Goal: Task Accomplishment & Management: Manage account settings

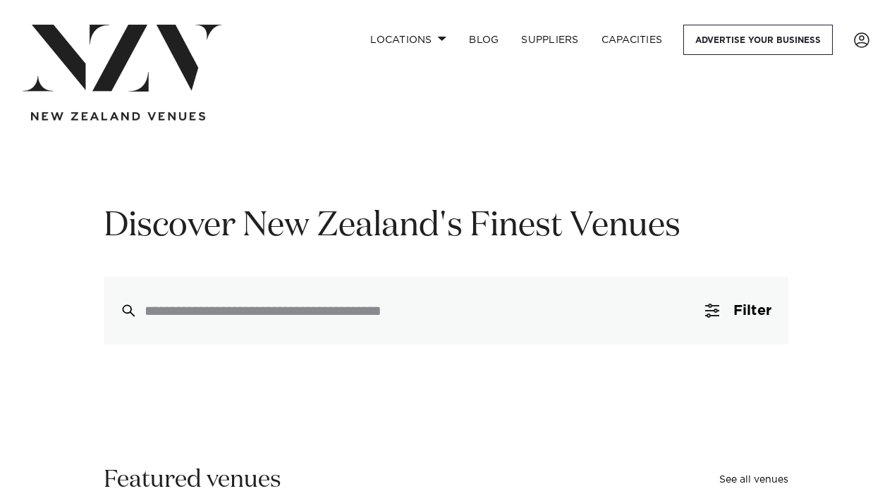
click at [866, 43] on span at bounding box center [862, 40] width 16 height 16
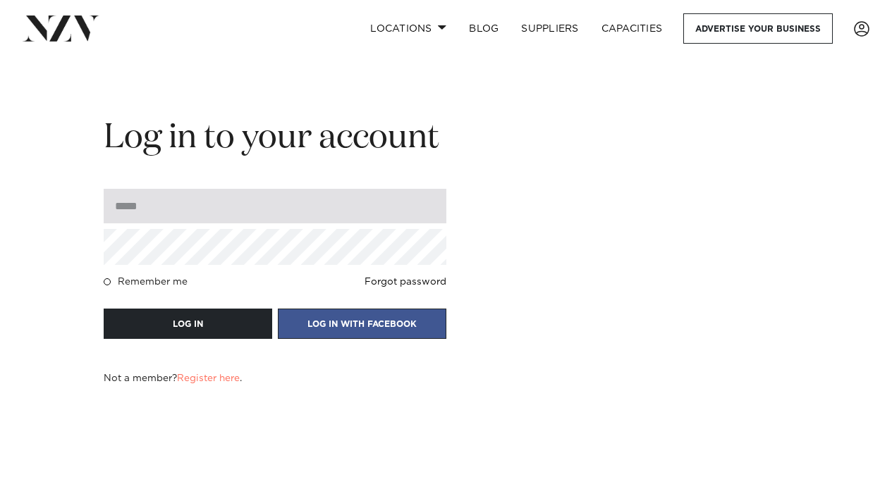
type input "**********"
click at [187, 324] on button "LOG IN" at bounding box center [188, 324] width 168 height 30
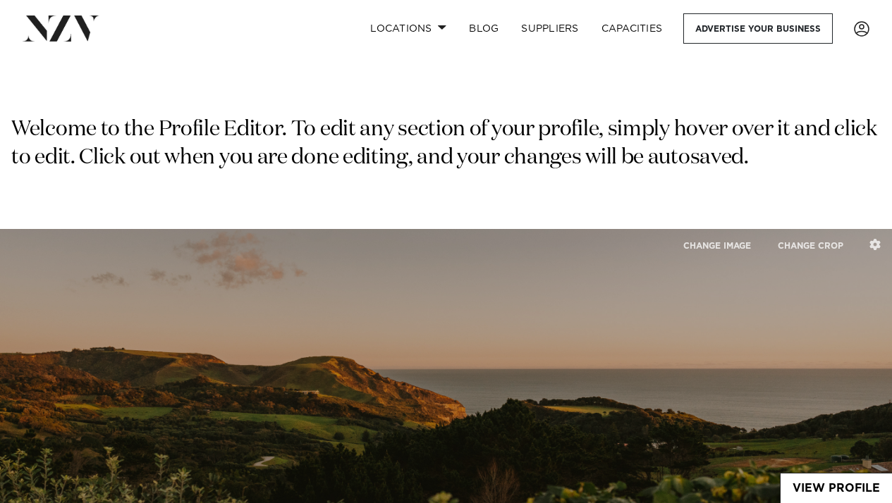
type input "**********"
type input "*******"
type input "****"
select select "*"
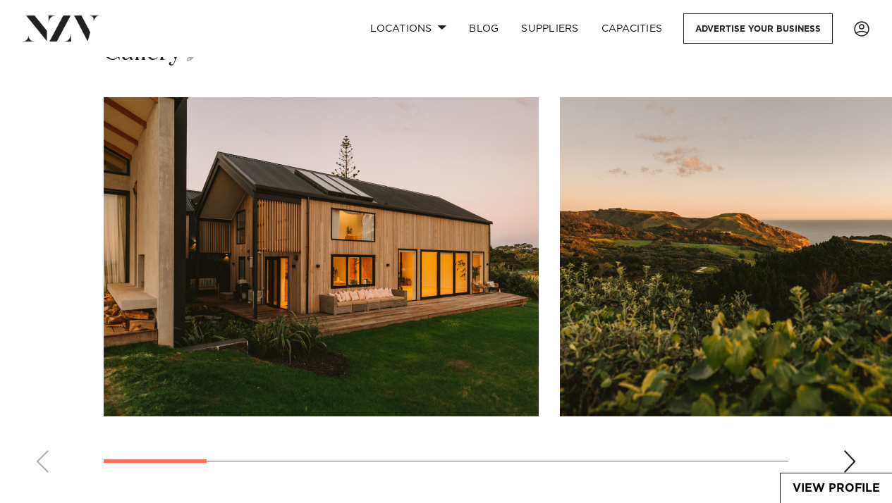
scroll to position [2015, 0]
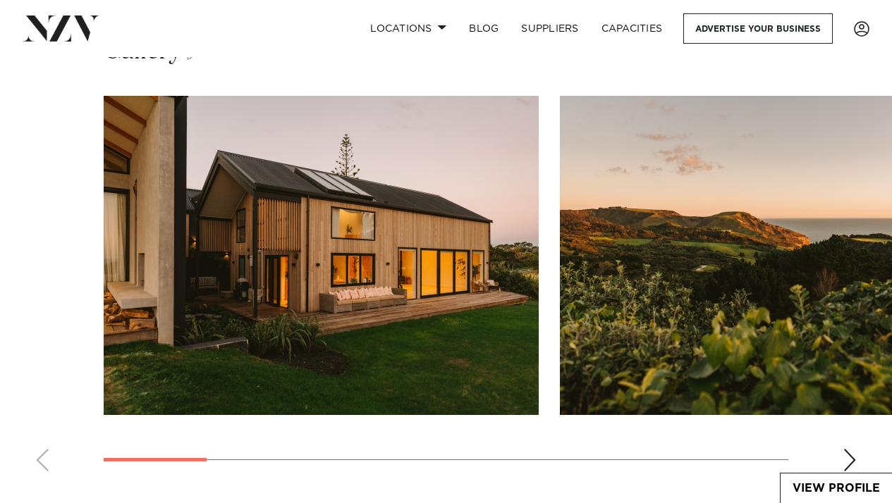
click at [844, 449] on div "Next slide" at bounding box center [849, 460] width 14 height 23
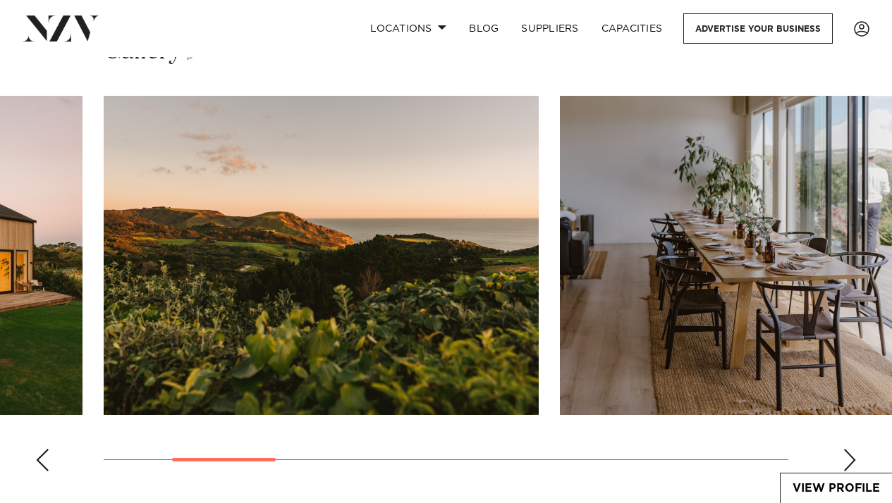
click at [845, 449] on div "Next slide" at bounding box center [849, 460] width 14 height 23
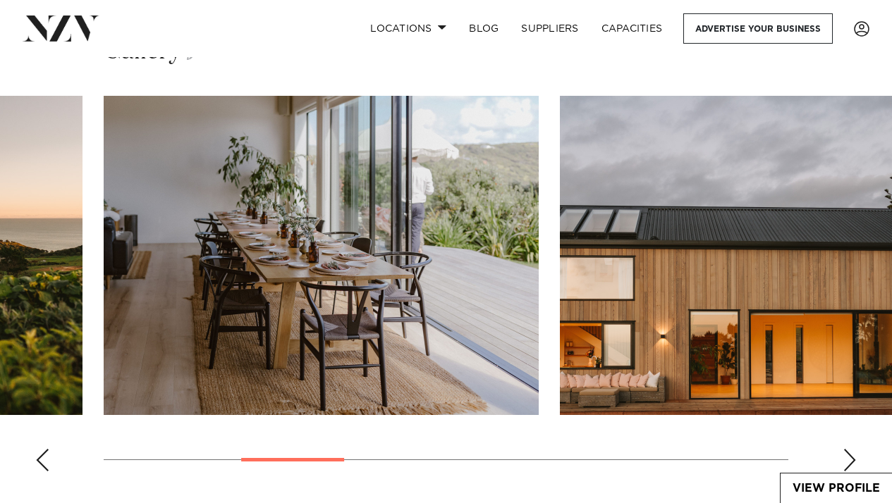
click at [846, 449] on div "Next slide" at bounding box center [849, 460] width 14 height 23
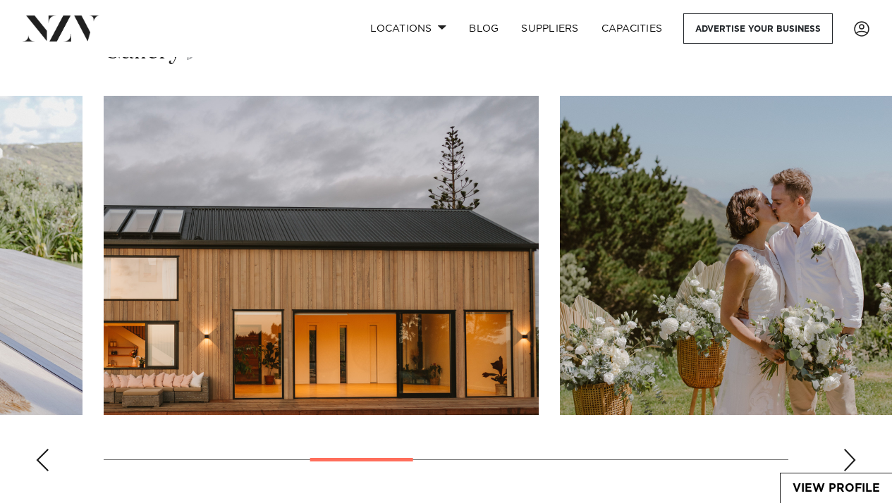
click at [846, 449] on div "Next slide" at bounding box center [849, 460] width 14 height 23
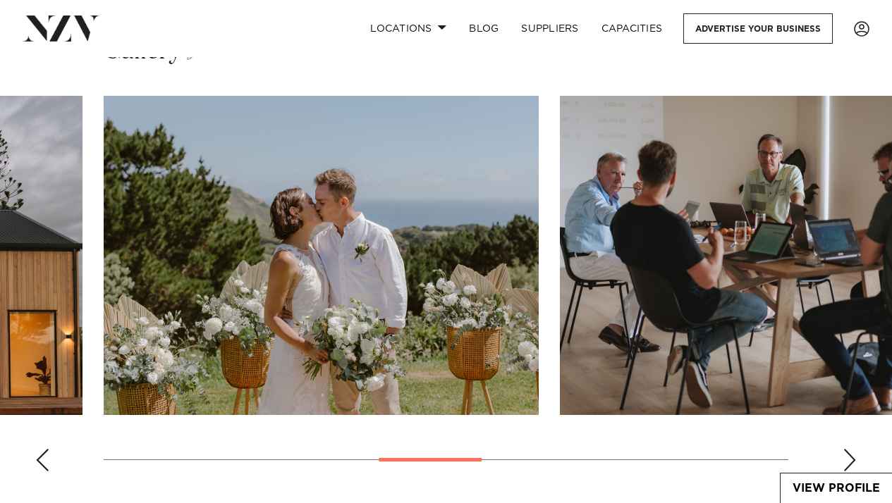
click at [846, 449] on div "Next slide" at bounding box center [849, 460] width 14 height 23
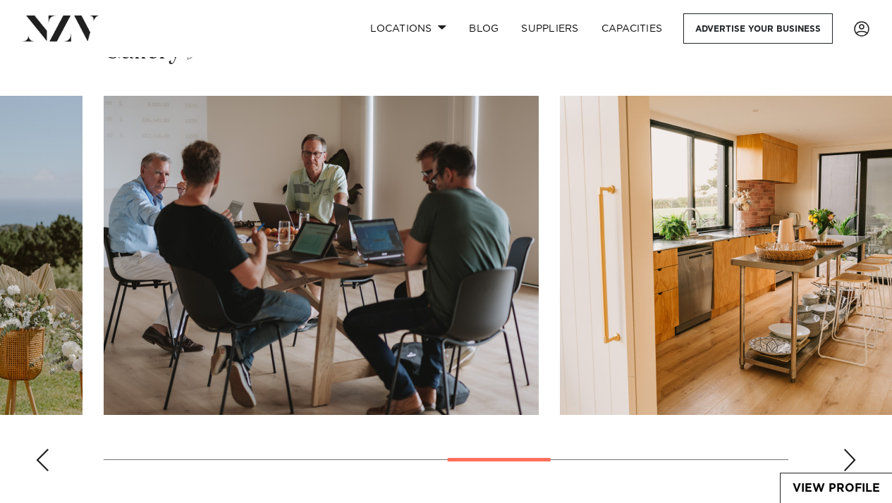
click at [847, 449] on div "Next slide" at bounding box center [849, 460] width 14 height 23
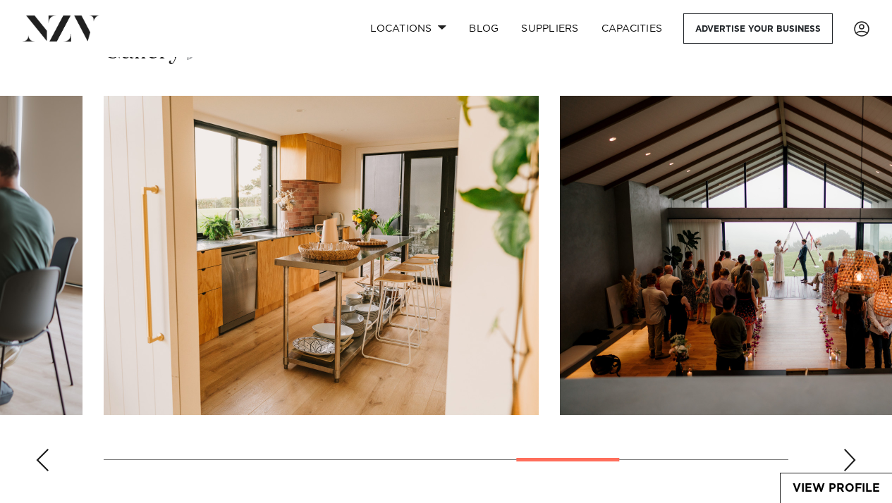
click at [848, 449] on div "Next slide" at bounding box center [849, 460] width 14 height 23
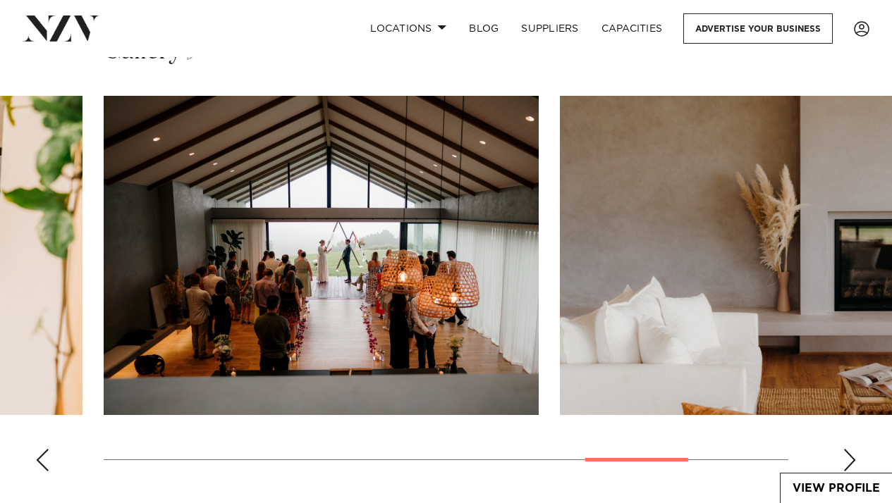
click at [848, 449] on div "Next slide" at bounding box center [849, 460] width 14 height 23
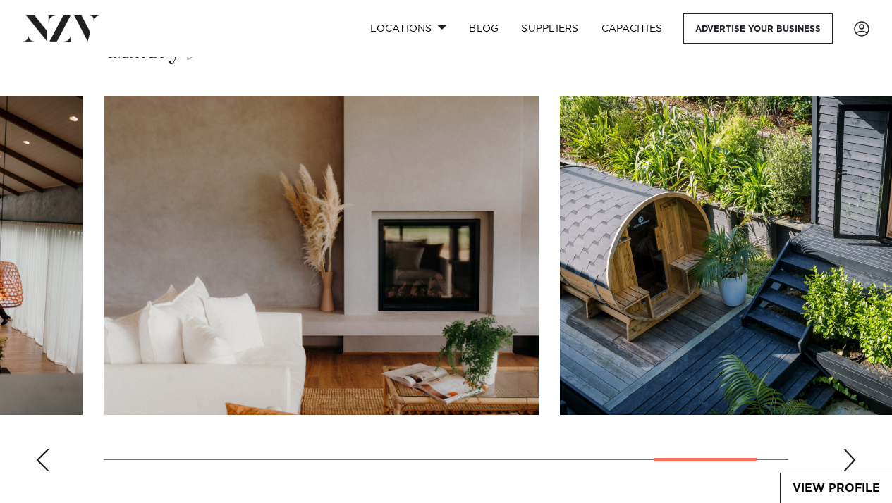
click at [849, 449] on div "Next slide" at bounding box center [849, 460] width 14 height 23
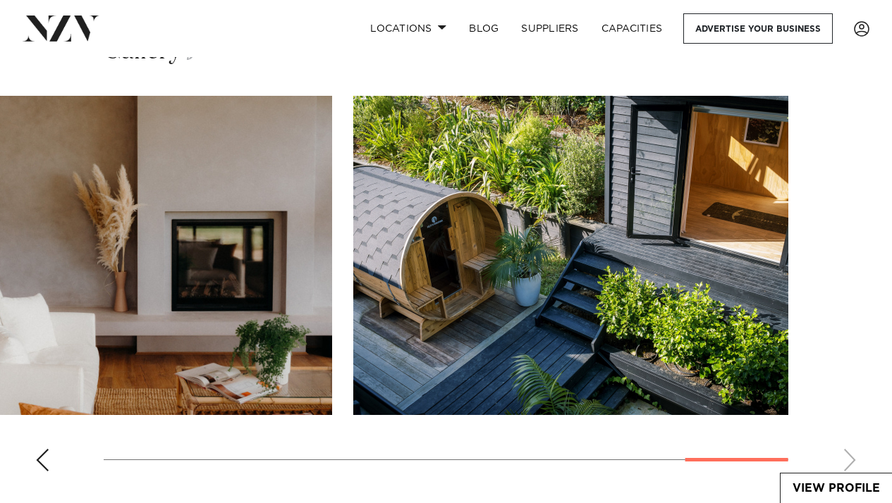
click at [849, 438] on swiper-container at bounding box center [446, 289] width 892 height 387
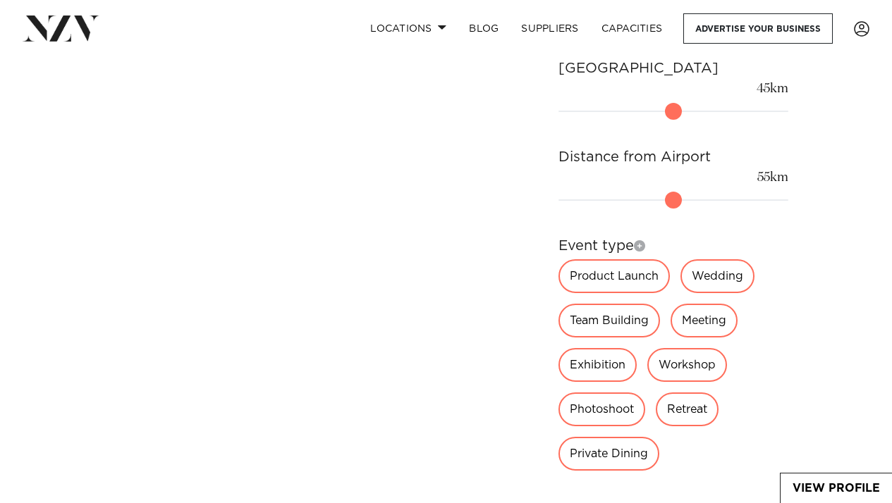
scroll to position [1065, 0]
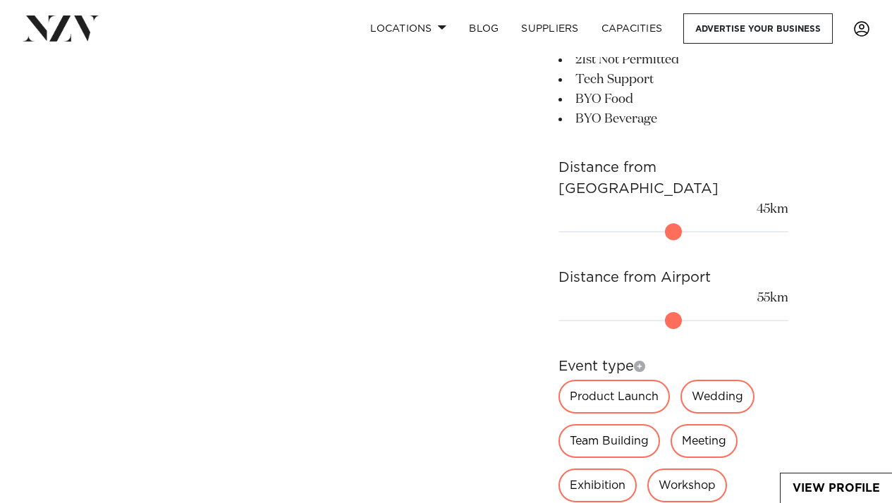
click at [858, 32] on span at bounding box center [862, 29] width 16 height 16
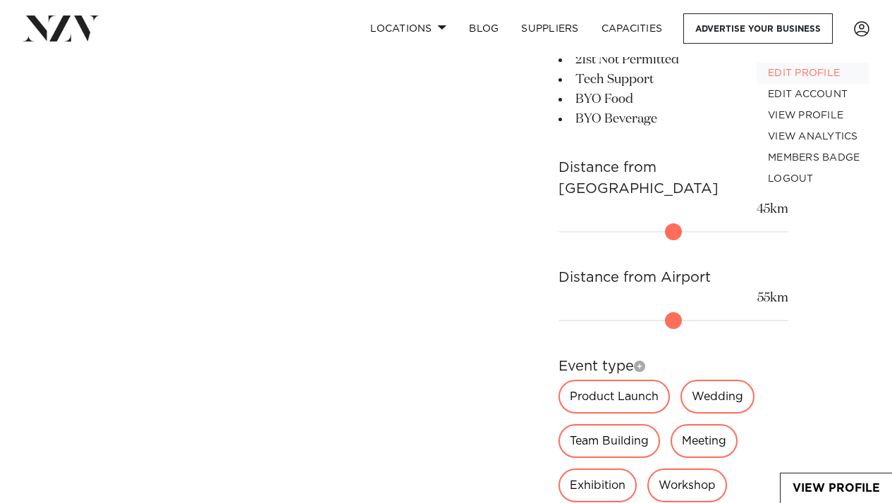
click at [807, 77] on link "EDIT PROFILE" at bounding box center [812, 73] width 113 height 21
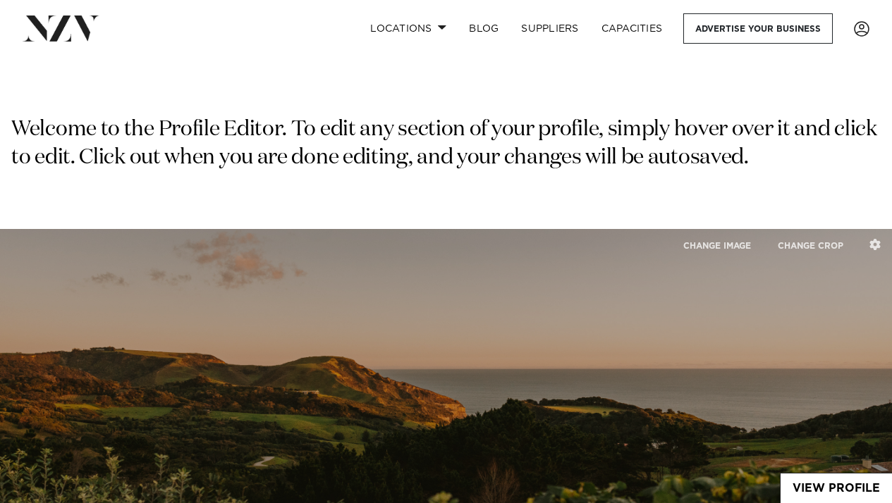
type input "**********"
type input "*******"
type input "****"
select select "*"
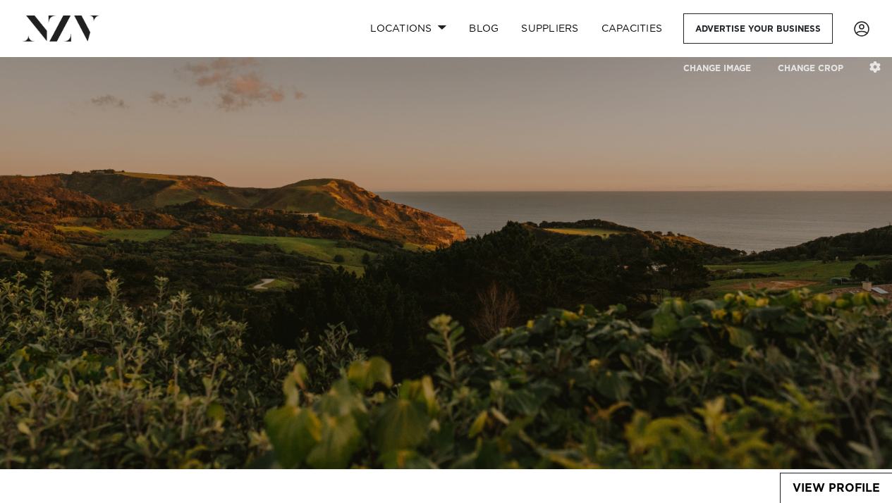
scroll to position [187, 0]
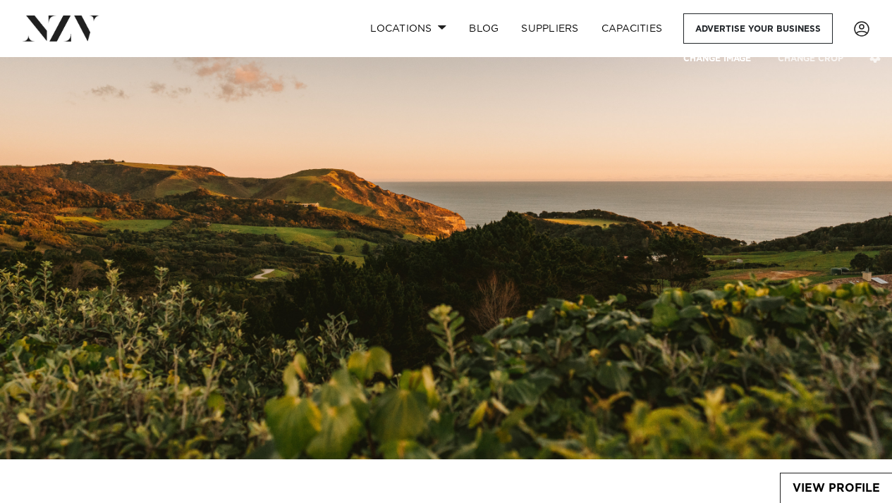
click at [714, 58] on button "CHANGE IMAGE" at bounding box center [717, 58] width 92 height 30
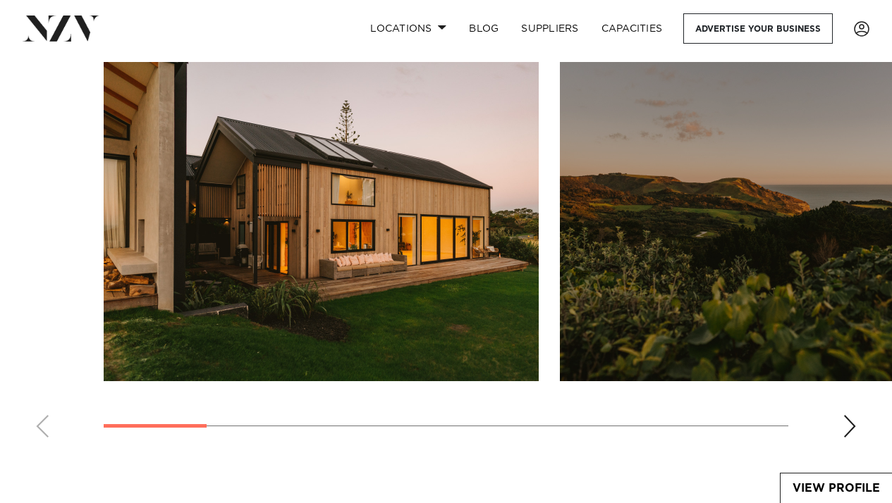
scroll to position [2045, 0]
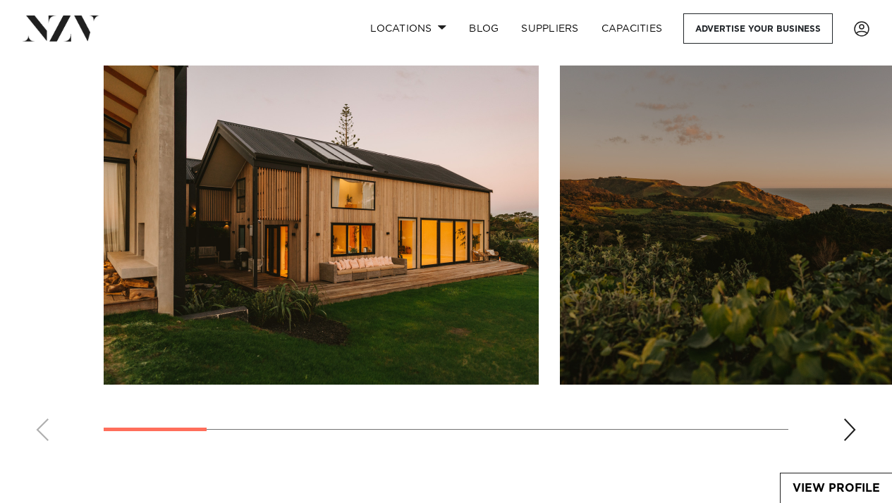
click at [751, 192] on img "2 / 10" at bounding box center [777, 225] width 435 height 319
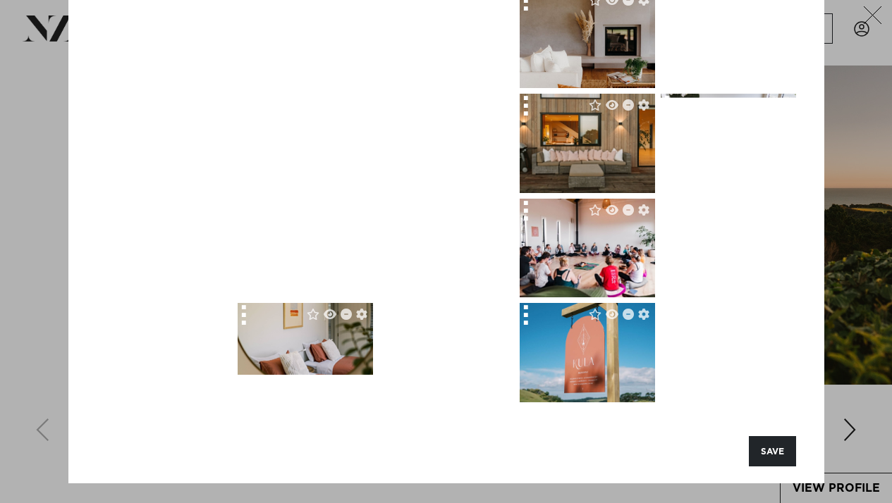
scroll to position [257, 0]
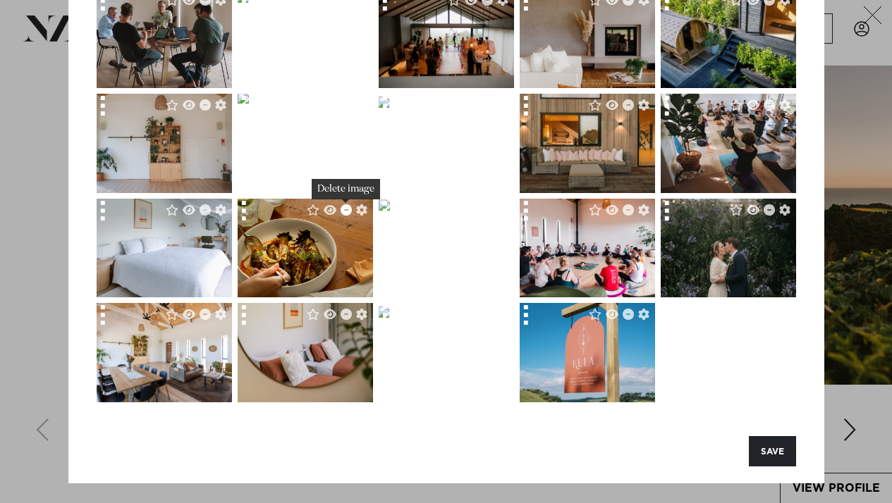
click at [346, 209] on icon "Delete image" at bounding box center [345, 209] width 11 height 11
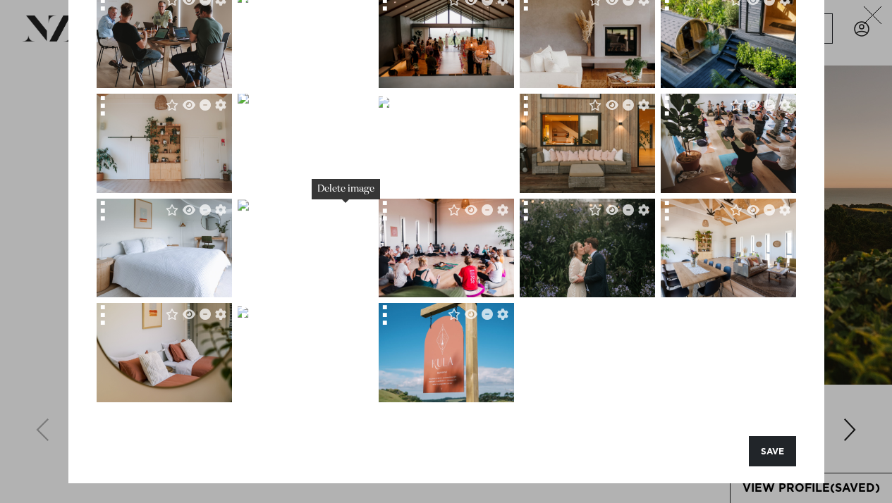
click at [346, 209] on icon "Delete image" at bounding box center [345, 209] width 11 height 11
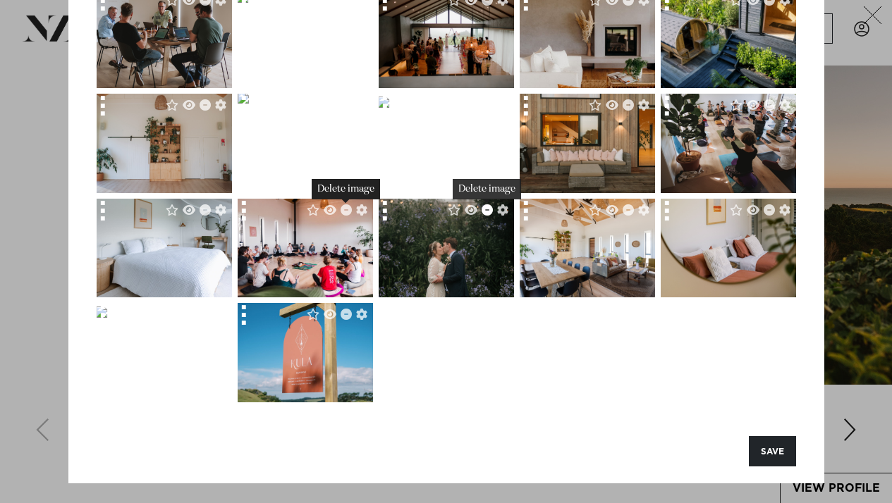
click at [486, 212] on icon "Delete image" at bounding box center [486, 209] width 11 height 11
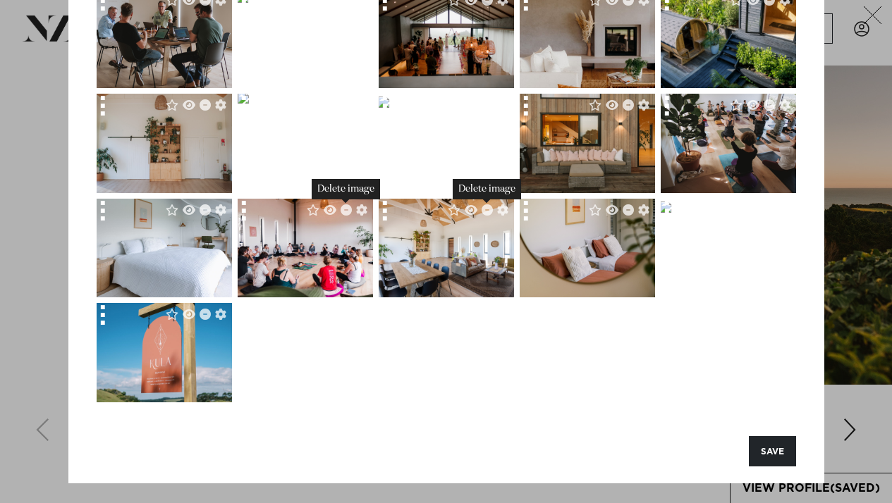
click at [486, 212] on icon "Delete image" at bounding box center [486, 209] width 11 height 11
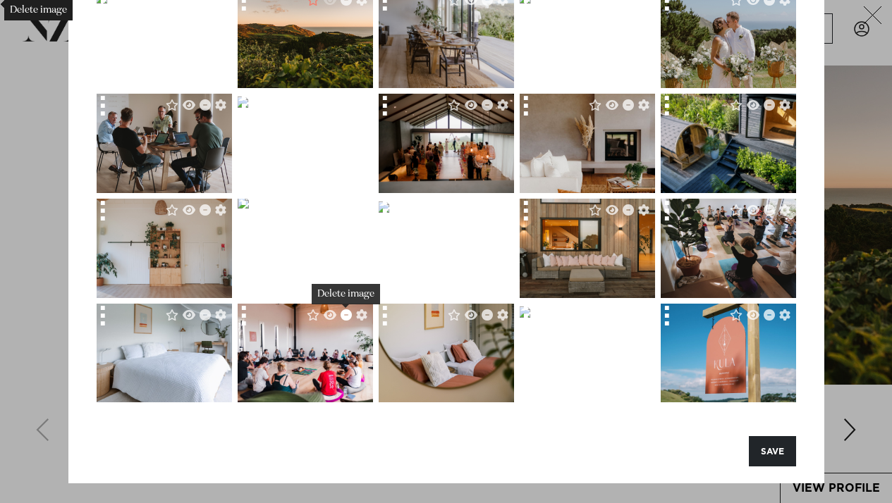
click at [345, 317] on icon "Delete image" at bounding box center [345, 314] width 11 height 11
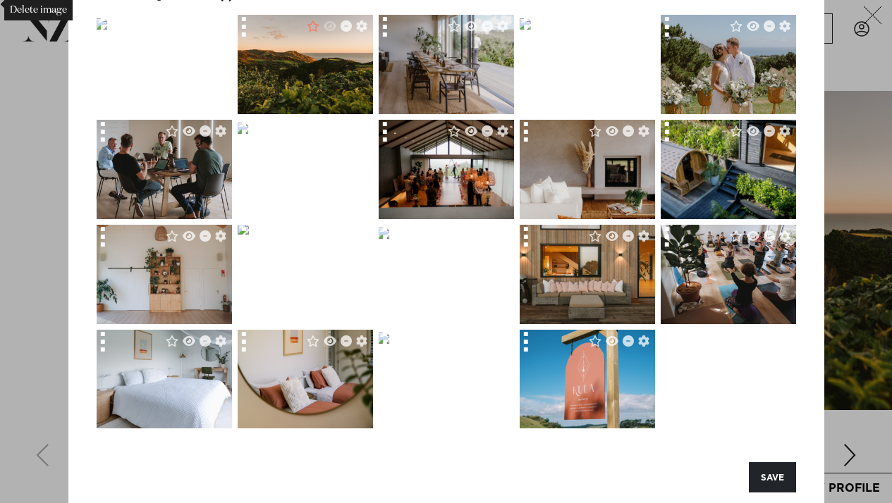
scroll to position [112, 0]
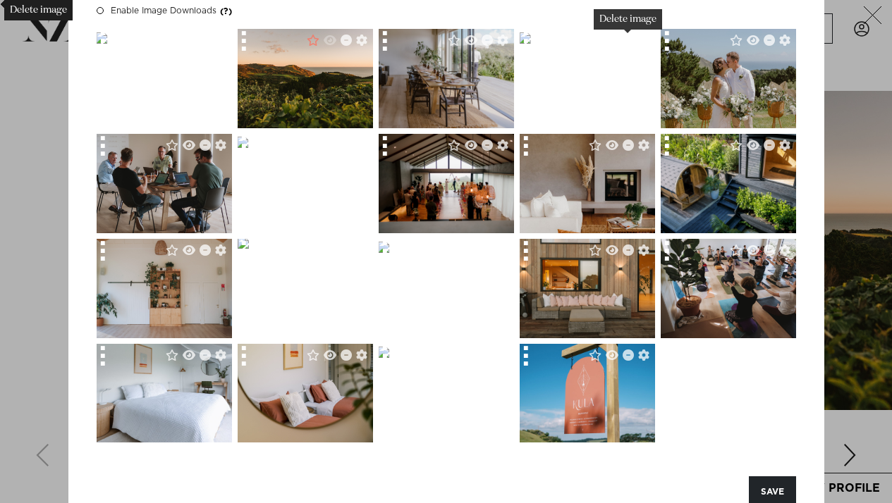
click at [627, 40] on icon "Delete image" at bounding box center [627, 40] width 11 height 11
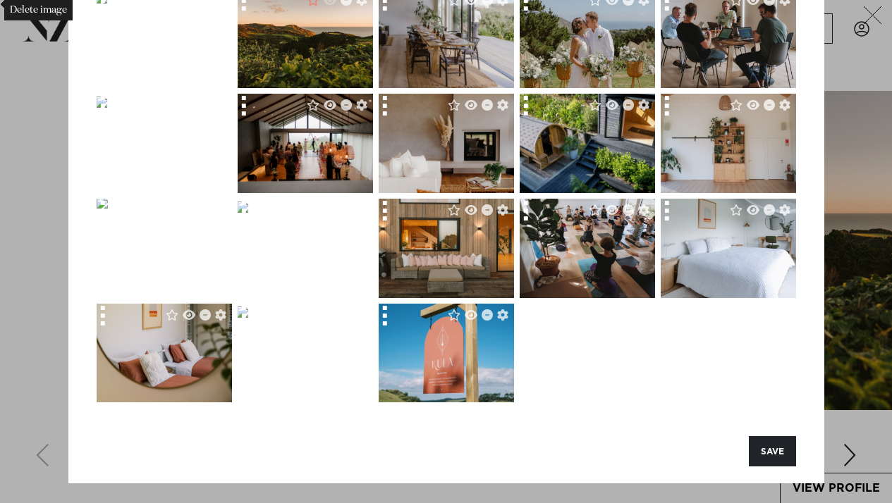
scroll to position [152, 0]
click at [201, 211] on icon "Delete image" at bounding box center [204, 209] width 11 height 11
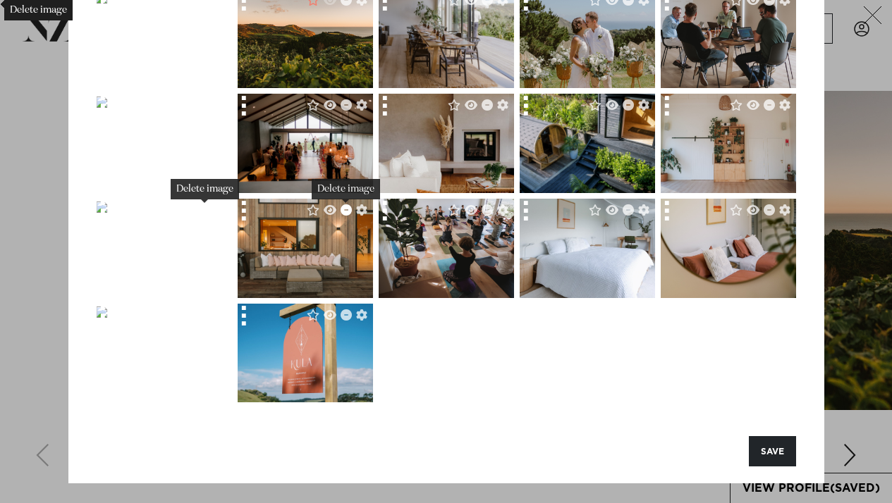
click at [343, 212] on icon "Delete image" at bounding box center [345, 209] width 11 height 11
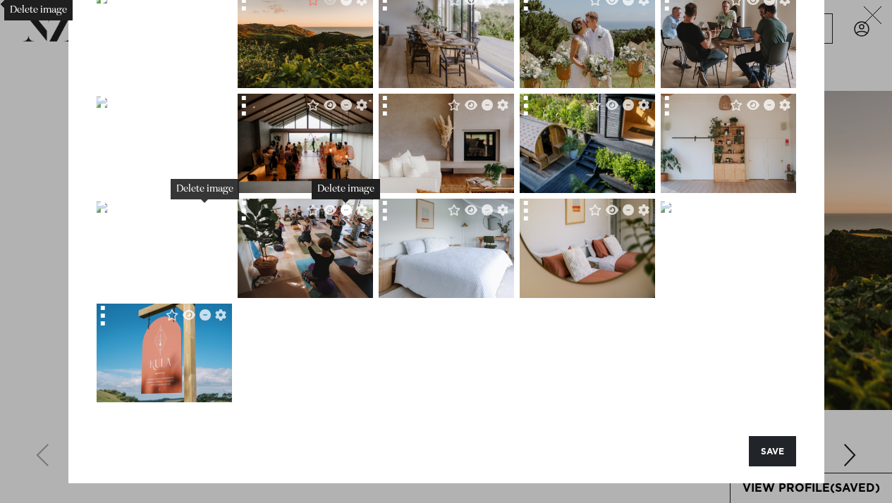
click at [347, 212] on icon "Delete image" at bounding box center [345, 209] width 11 height 11
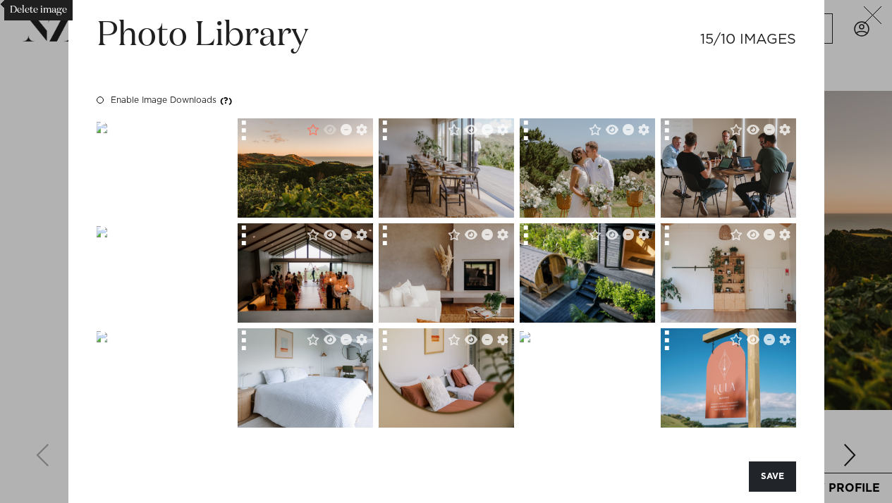
scroll to position [22, 0]
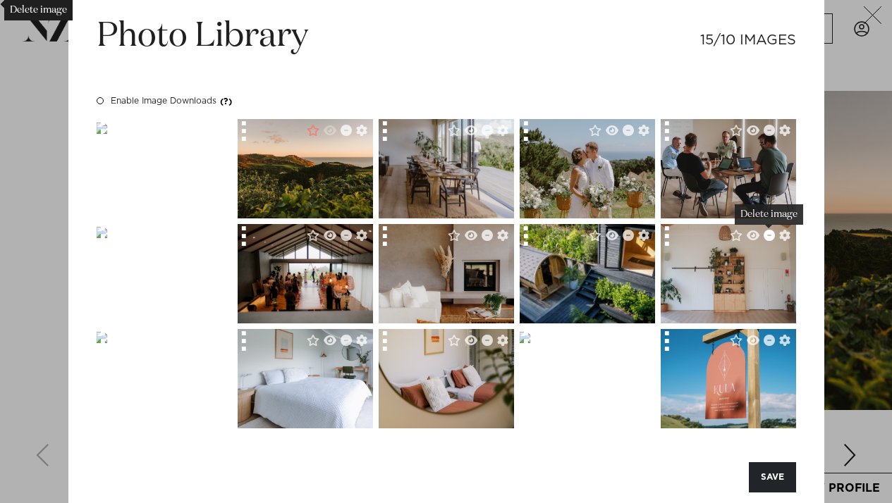
click at [768, 237] on icon "Delete image" at bounding box center [768, 235] width 11 height 11
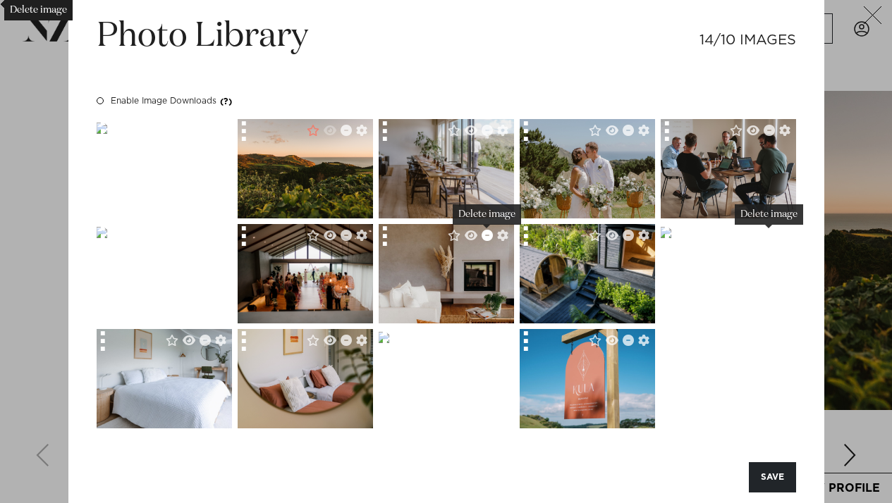
click at [485, 240] on icon "Delete image" at bounding box center [486, 235] width 11 height 11
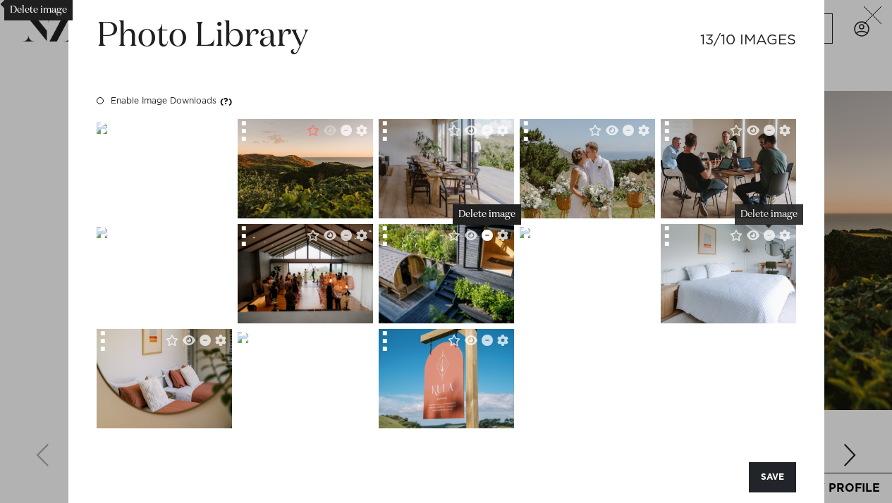
click at [488, 235] on icon "Delete image" at bounding box center [486, 235] width 11 height 11
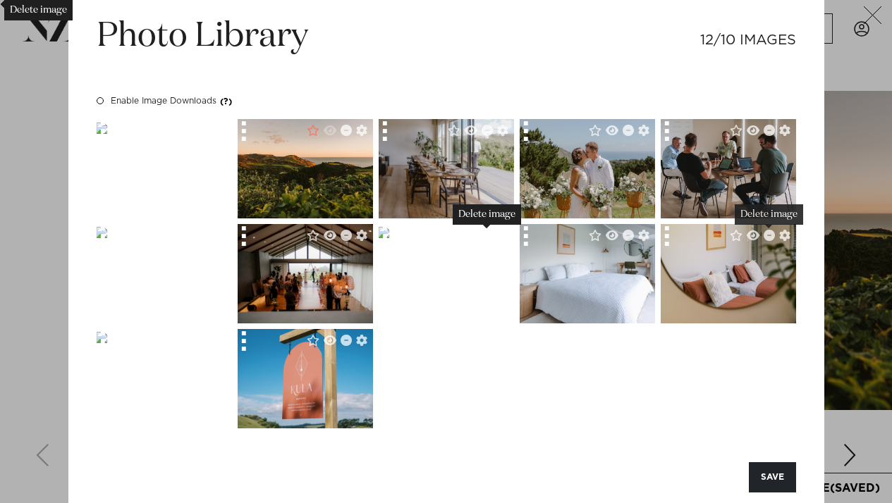
click at [488, 235] on icon "Delete image" at bounding box center [486, 235] width 11 height 11
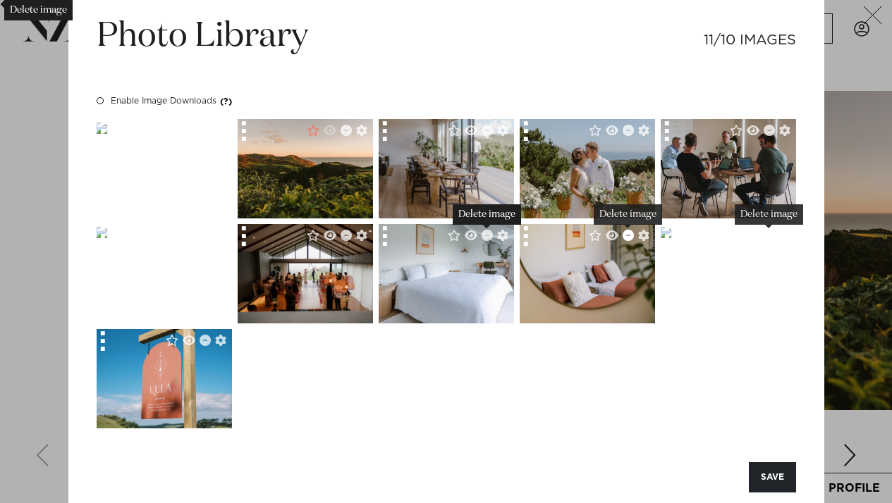
click at [625, 235] on icon "Delete image" at bounding box center [627, 235] width 11 height 11
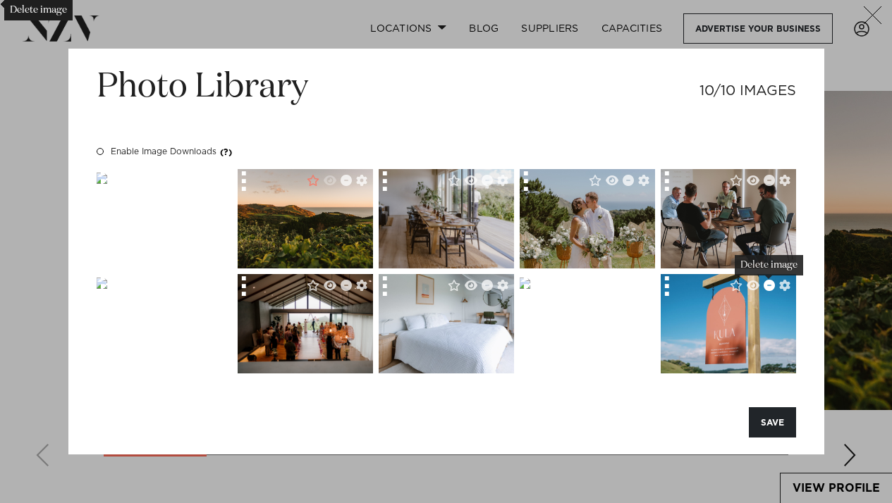
click at [764, 288] on icon "Delete image" at bounding box center [768, 285] width 11 height 11
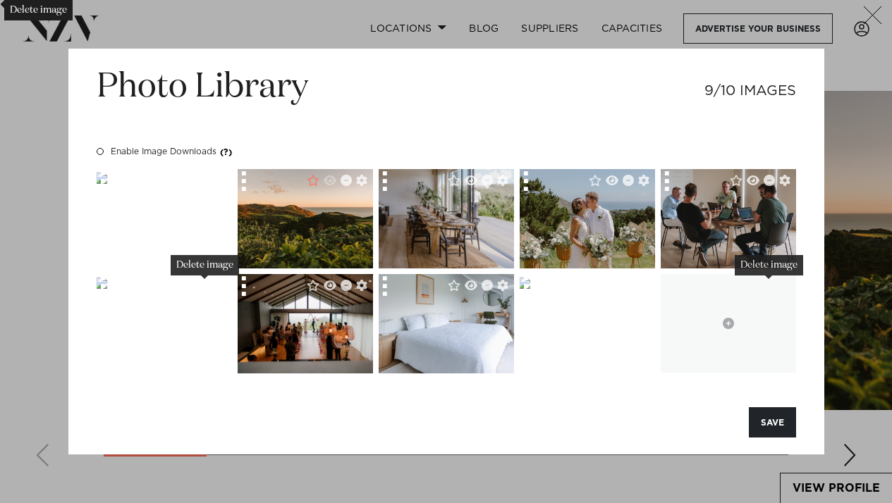
click at [204, 288] on icon "Delete image" at bounding box center [204, 285] width 11 height 11
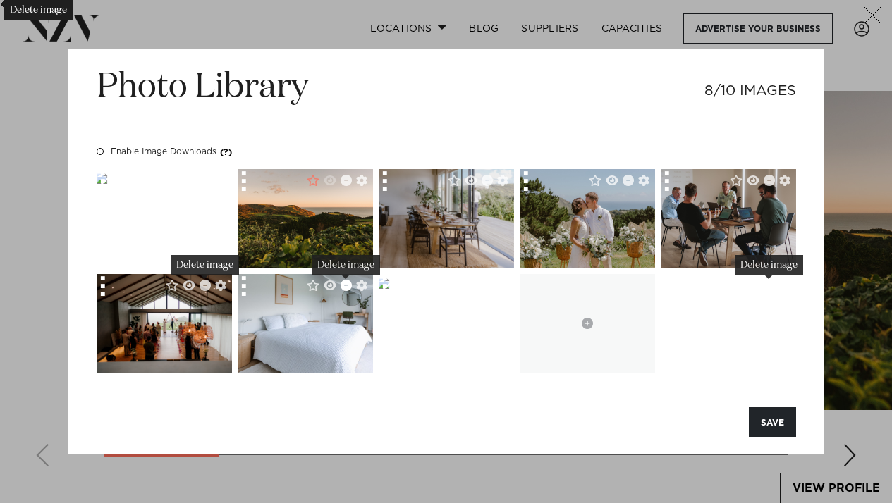
click at [345, 285] on icon "Delete image" at bounding box center [345, 285] width 11 height 11
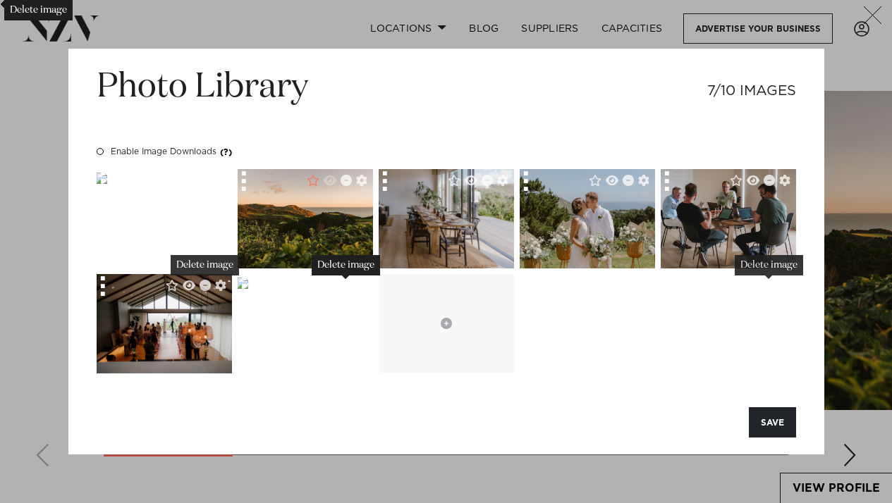
click at [341, 287] on icon "Delete image" at bounding box center [345, 285] width 11 height 11
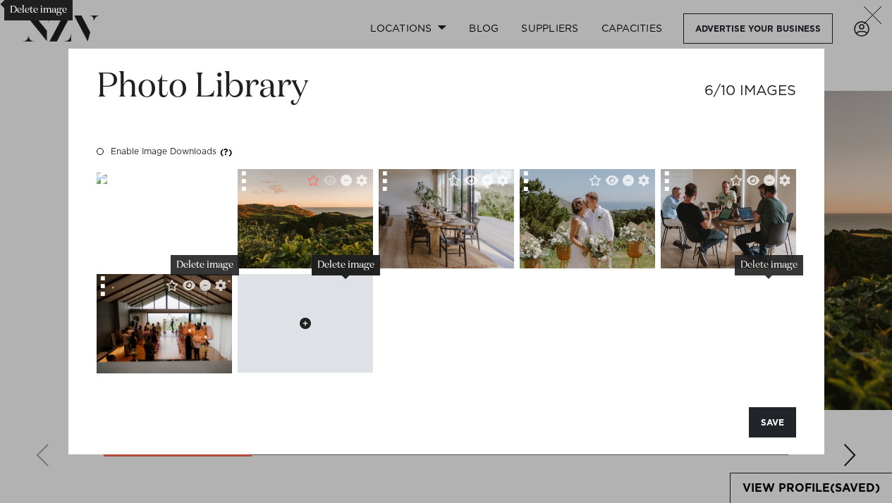
click at [345, 288] on button at bounding box center [305, 323] width 135 height 99
type input "**********"
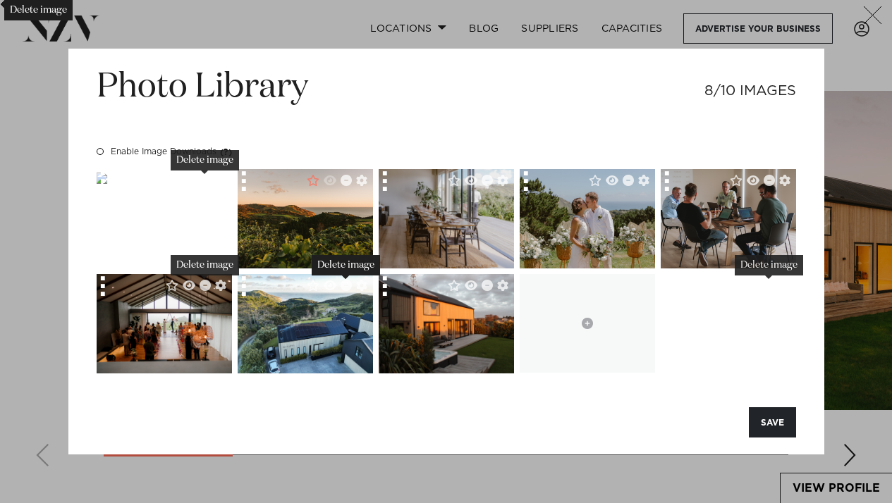
click at [203, 183] on icon "Delete image" at bounding box center [204, 180] width 11 height 11
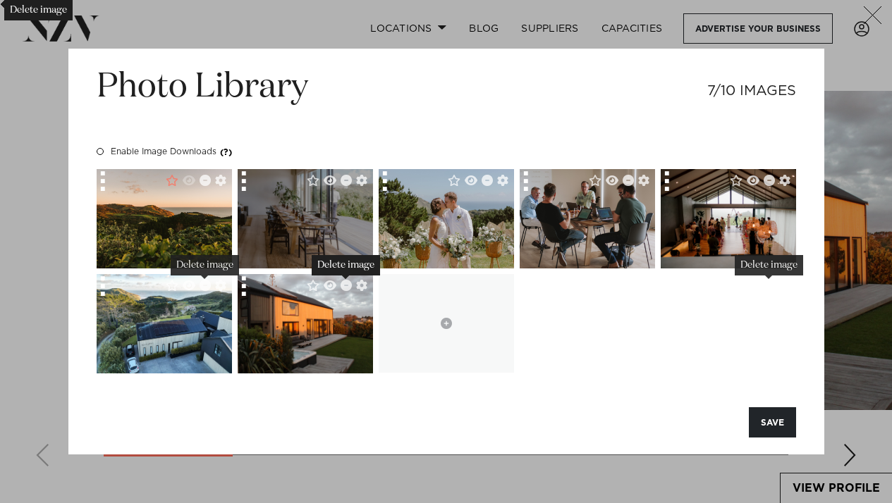
drag, startPoint x: 173, startPoint y: 339, endPoint x: 307, endPoint y: 198, distance: 194.9
click at [307, 198] on div at bounding box center [446, 271] width 699 height 204
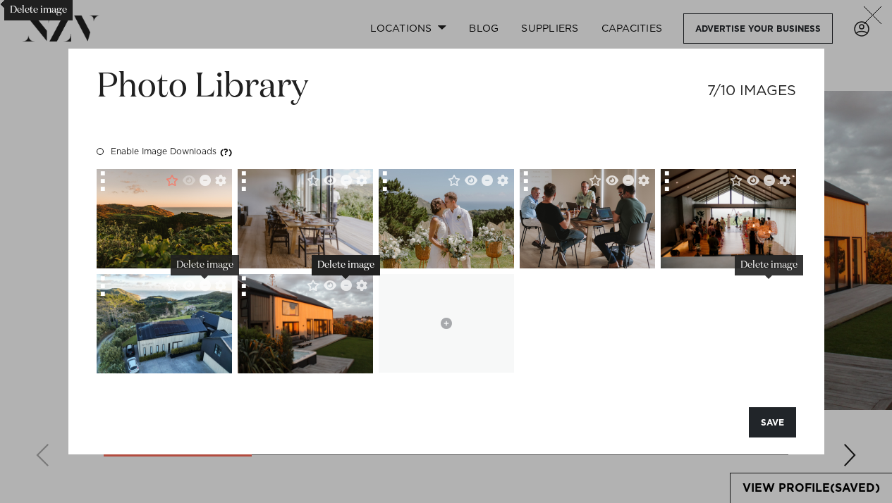
drag, startPoint x: 147, startPoint y: 350, endPoint x: 237, endPoint y: 261, distance: 126.1
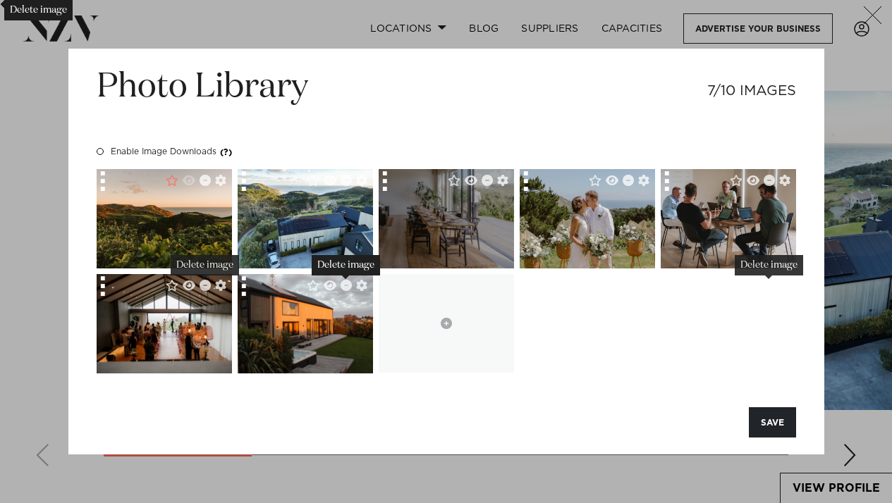
drag, startPoint x: 602, startPoint y: 230, endPoint x: 452, endPoint y: 221, distance: 150.4
click at [451, 221] on div at bounding box center [446, 271] width 699 height 204
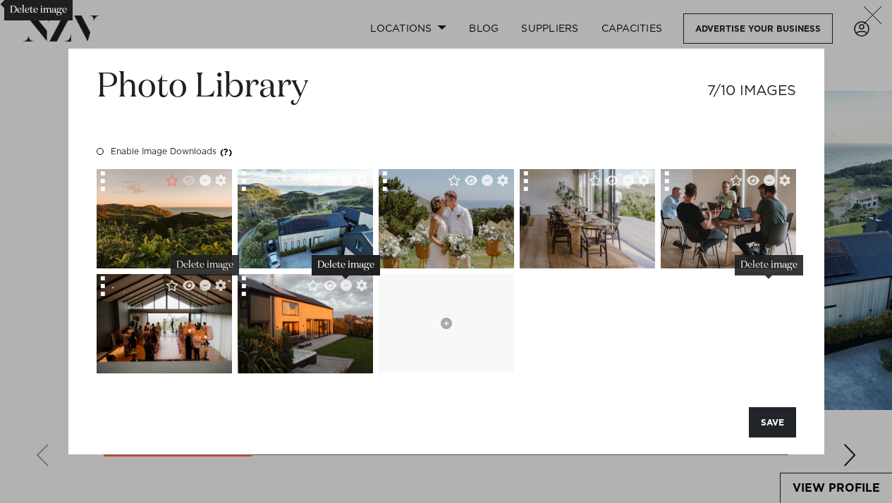
drag, startPoint x: 243, startPoint y: 289, endPoint x: 729, endPoint y: 190, distance: 495.7
click at [729, 190] on div at bounding box center [446, 271] width 699 height 204
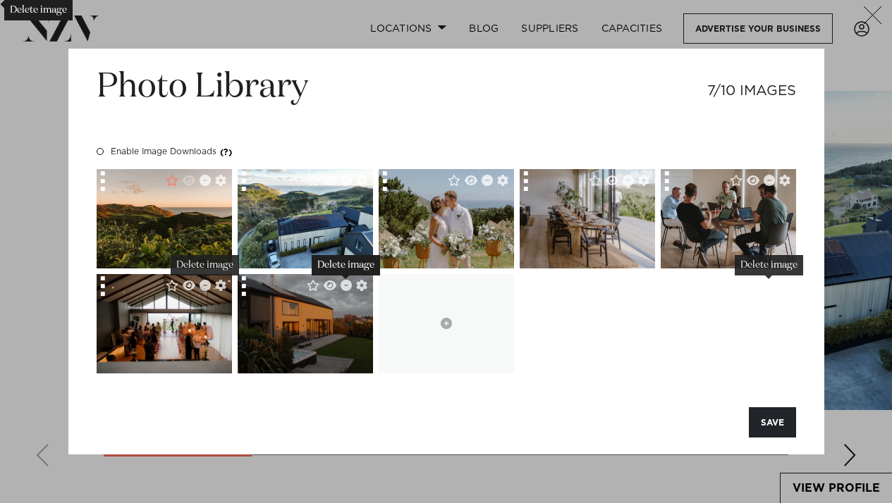
click at [285, 327] on img at bounding box center [304, 323] width 149 height 99
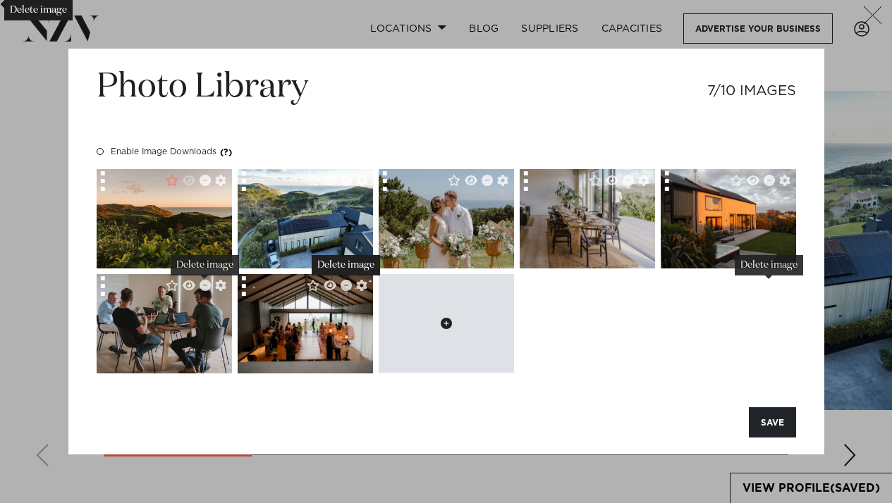
click at [445, 318] on icon at bounding box center [446, 323] width 11 height 11
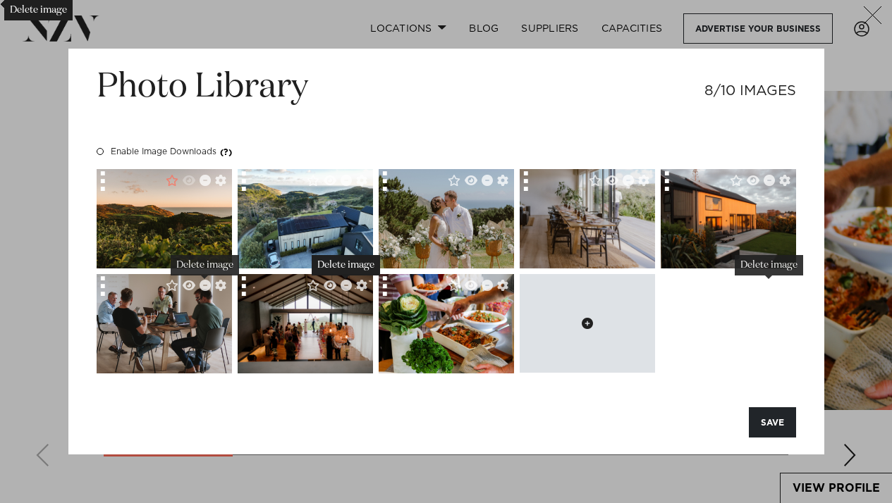
click at [437, 321] on img at bounding box center [445, 324] width 135 height 203
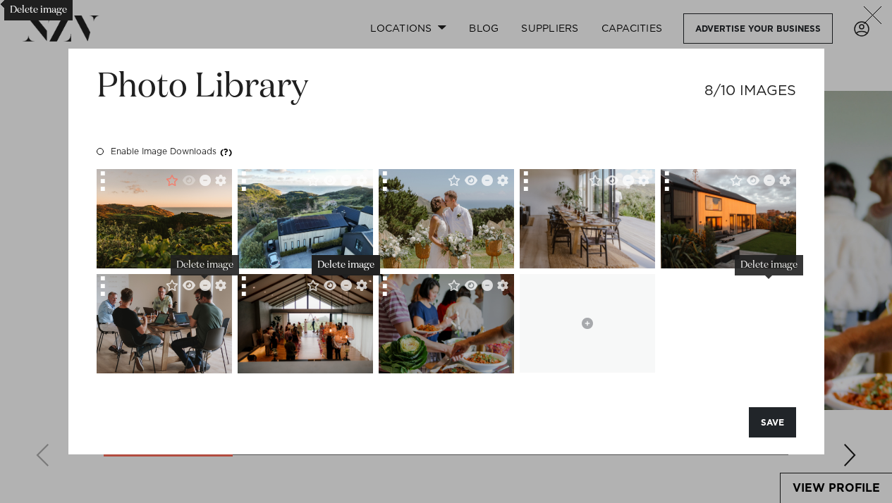
drag, startPoint x: 457, startPoint y: 317, endPoint x: 452, endPoint y: 307, distance: 11.7
click at [452, 307] on img at bounding box center [445, 365] width 135 height 203
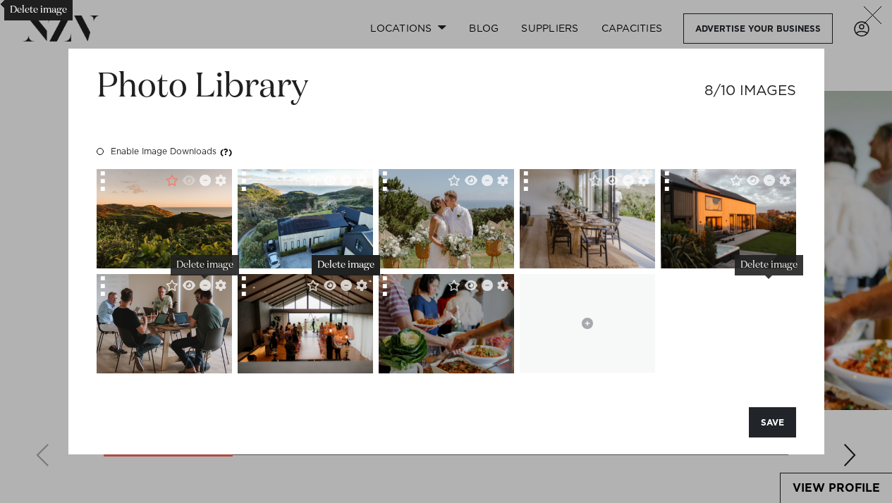
click at [452, 319] on img at bounding box center [445, 358] width 135 height 203
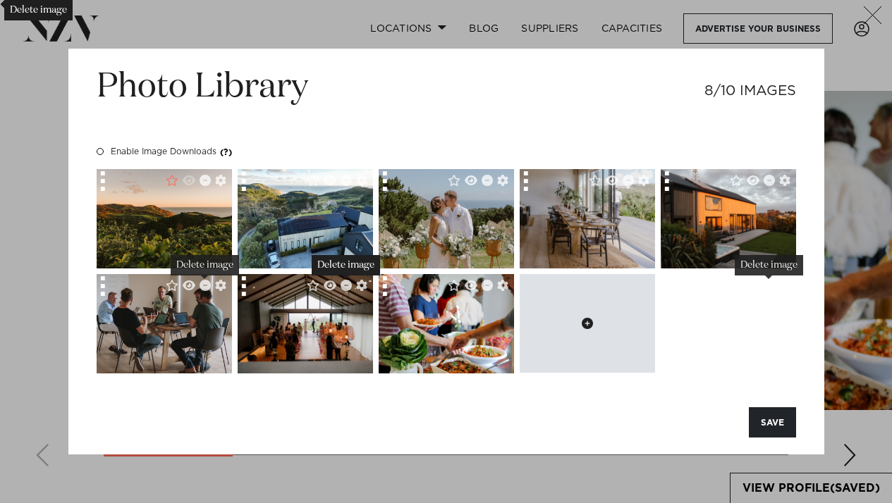
click at [601, 321] on button at bounding box center [586, 323] width 135 height 99
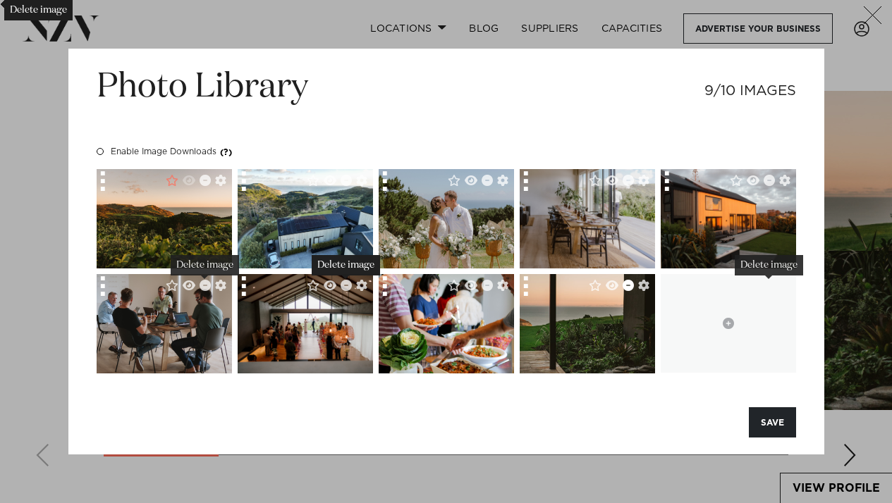
click at [627, 287] on icon "button" at bounding box center [627, 285] width 11 height 11
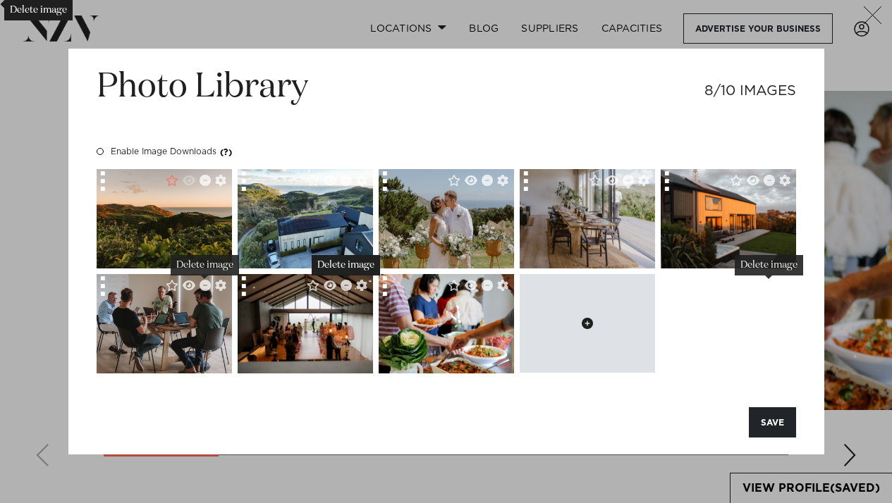
click at [584, 319] on icon at bounding box center [586, 323] width 11 height 11
type input "**********"
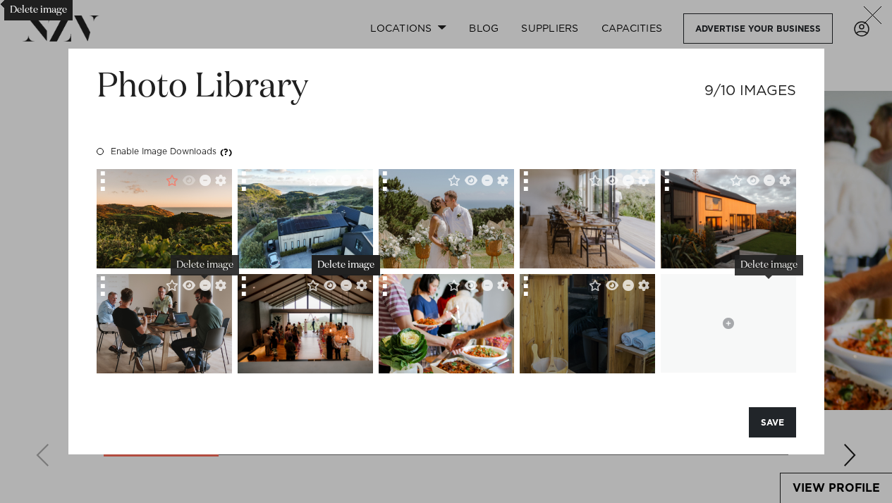
drag, startPoint x: 592, startPoint y: 322, endPoint x: 586, endPoint y: 298, distance: 24.6
click at [586, 298] on img at bounding box center [586, 299] width 135 height 203
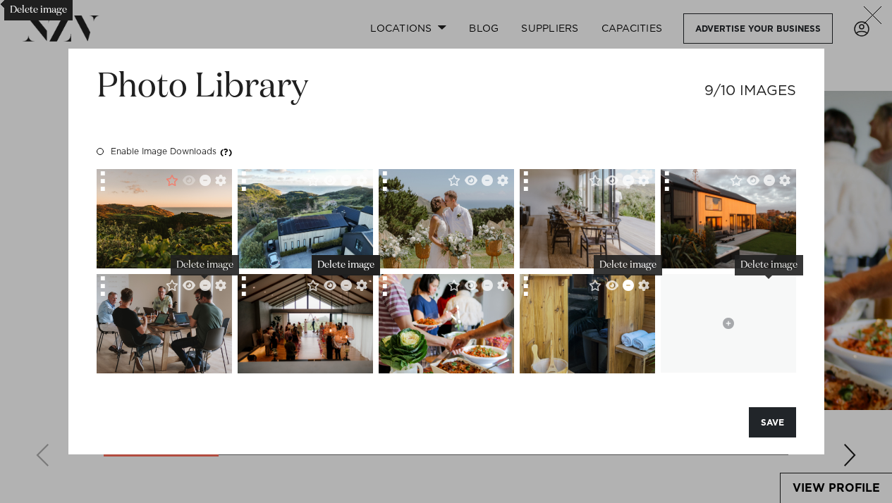
click at [628, 287] on icon "Delete image" at bounding box center [627, 285] width 11 height 11
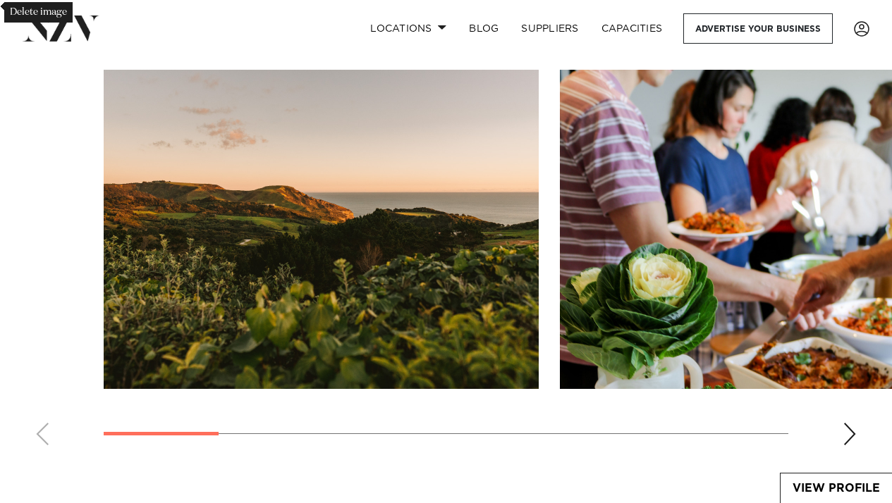
scroll to position [2037, 0]
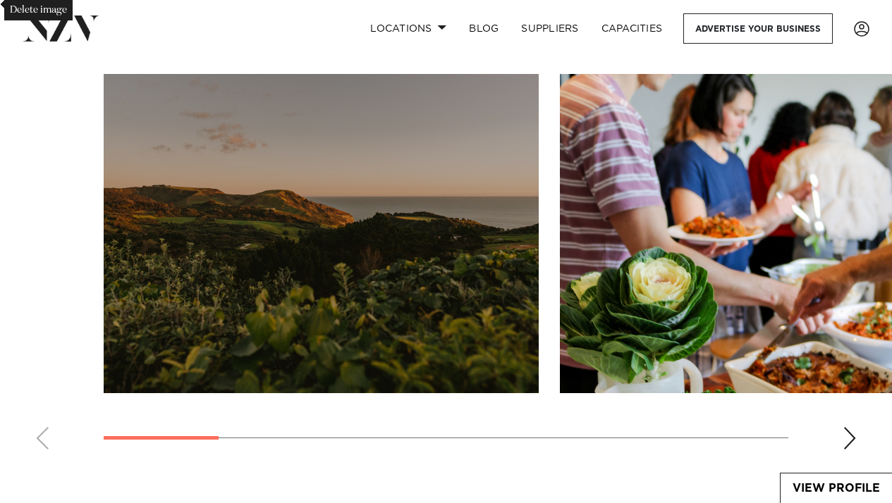
click at [517, 324] on img "1 / 9" at bounding box center [321, 233] width 435 height 319
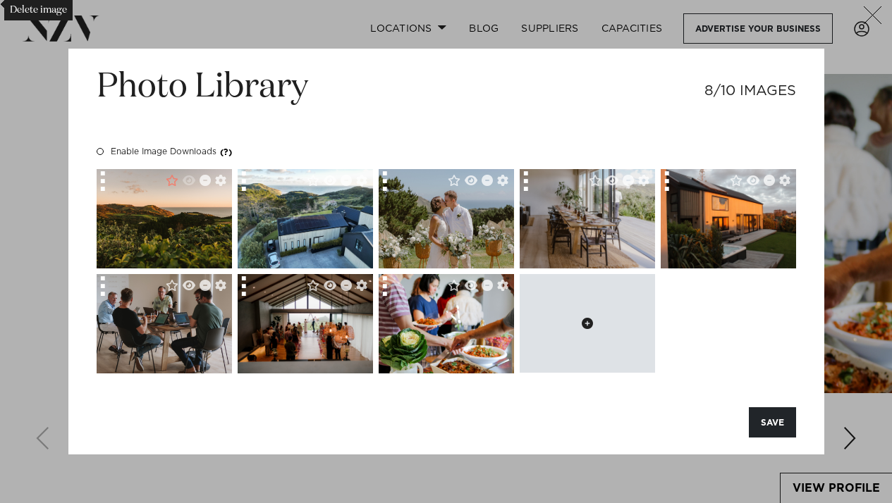
click at [578, 316] on button at bounding box center [586, 323] width 135 height 99
type input "**********"
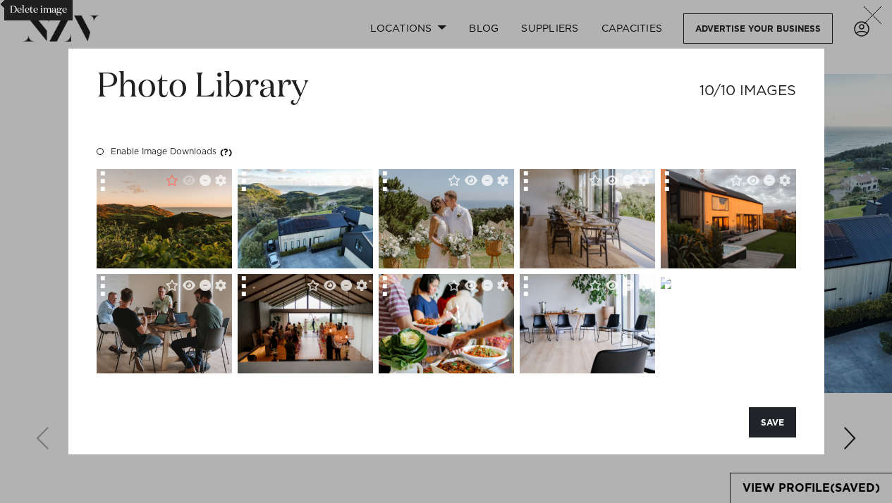
click at [768, 289] on icon "button" at bounding box center [768, 285] width 11 height 11
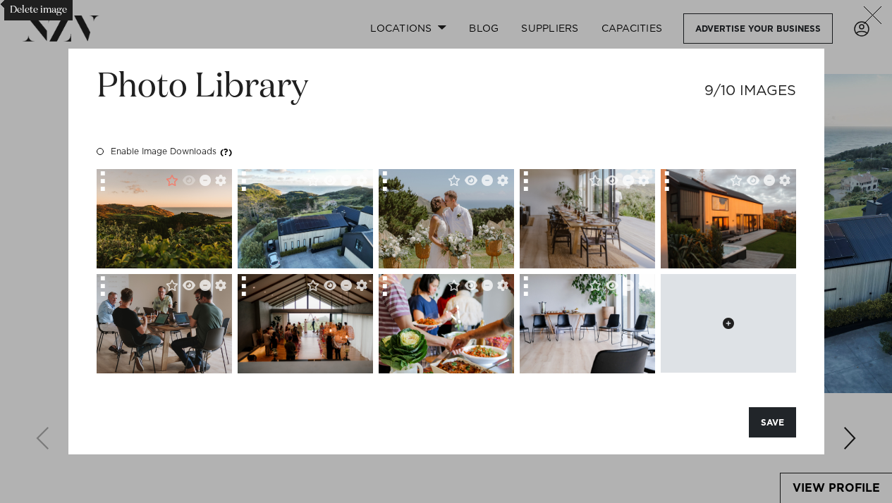
click at [711, 329] on button at bounding box center [727, 323] width 135 height 99
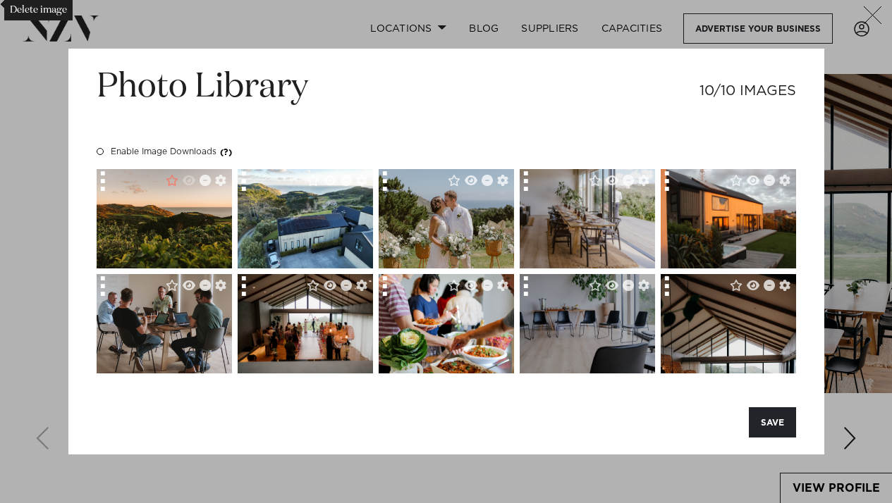
click at [598, 324] on img at bounding box center [586, 320] width 135 height 240
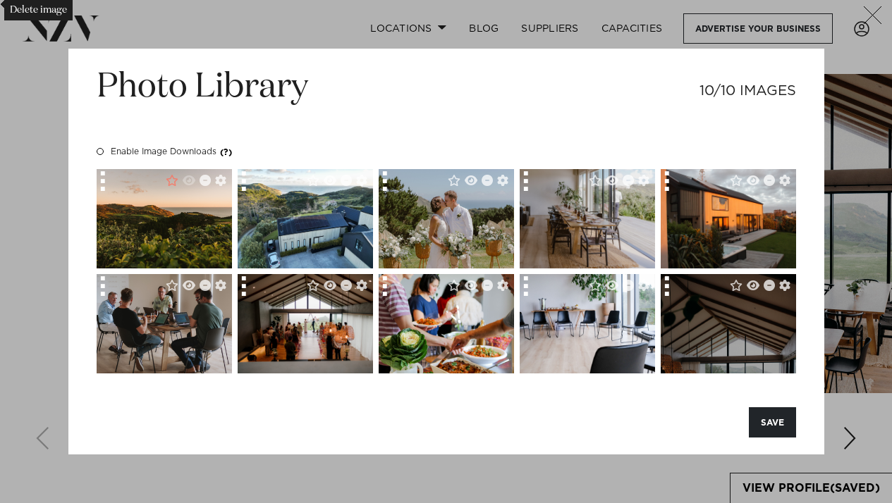
drag, startPoint x: 720, startPoint y: 343, endPoint x: 717, endPoint y: 301, distance: 41.7
click at [717, 301] on img at bounding box center [727, 375] width 135 height 203
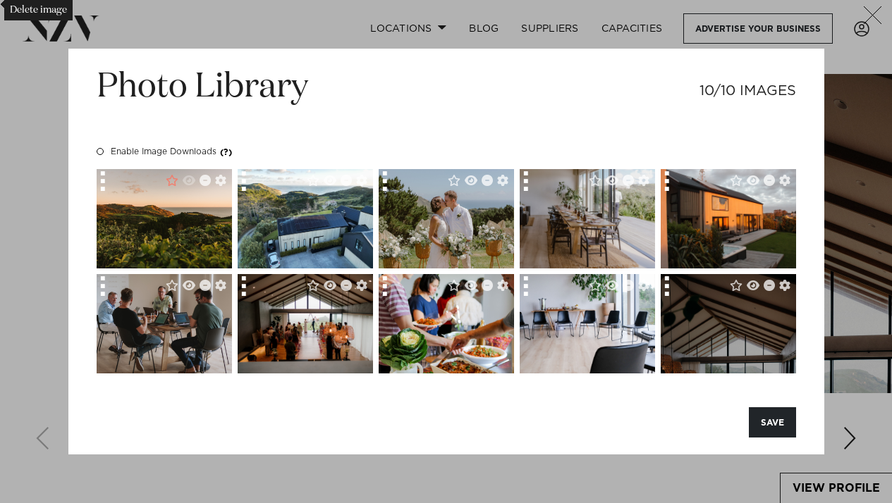
drag, startPoint x: 713, startPoint y: 333, endPoint x: 710, endPoint y: 301, distance: 32.5
click at [710, 301] on img at bounding box center [727, 375] width 135 height 203
drag, startPoint x: 723, startPoint y: 328, endPoint x: 721, endPoint y: 277, distance: 50.8
click at [721, 277] on img at bounding box center [727, 375] width 135 height 203
drag, startPoint x: 710, startPoint y: 326, endPoint x: 714, endPoint y: 295, distance: 31.9
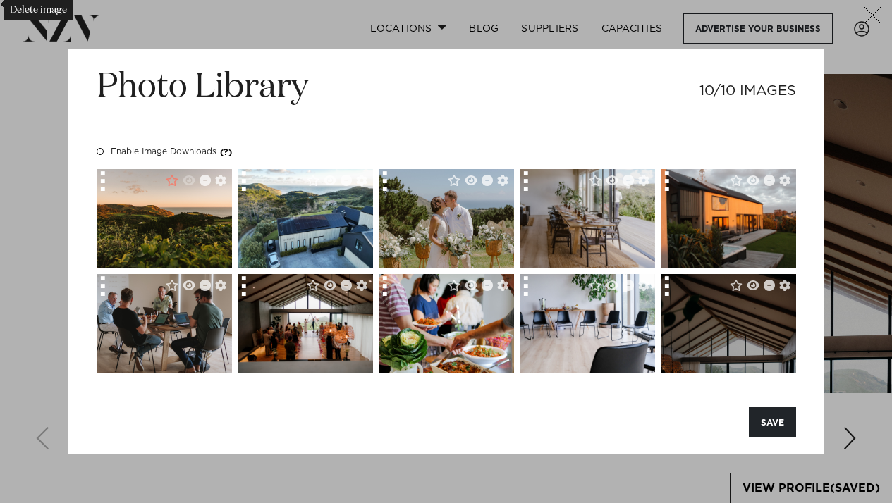
click at [714, 294] on img at bounding box center [727, 375] width 135 height 203
drag, startPoint x: 713, startPoint y: 310, endPoint x: 714, endPoint y: 278, distance: 31.7
click at [714, 278] on img at bounding box center [727, 375] width 135 height 203
drag, startPoint x: 719, startPoint y: 334, endPoint x: 719, endPoint y: 316, distance: 18.3
click at [719, 316] on img at bounding box center [727, 375] width 135 height 203
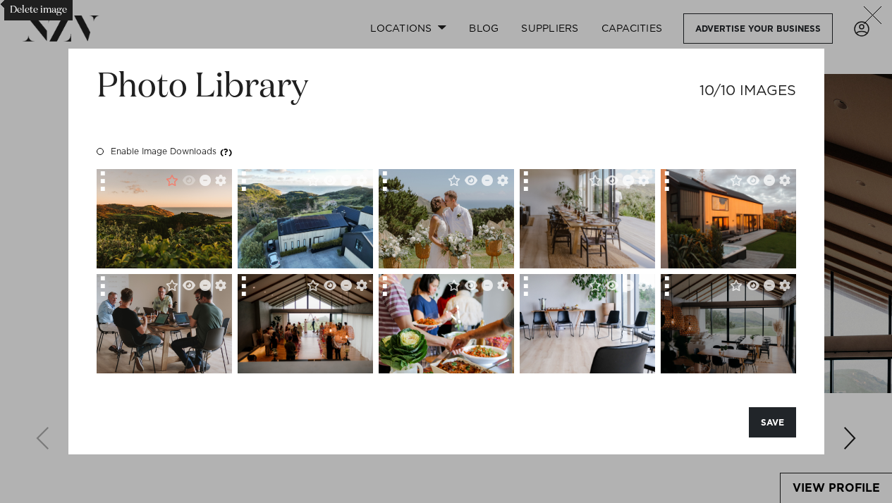
drag, startPoint x: 717, startPoint y: 350, endPoint x: 710, endPoint y: 296, distance: 54.7
click at [710, 296] on img at bounding box center [727, 320] width 135 height 203
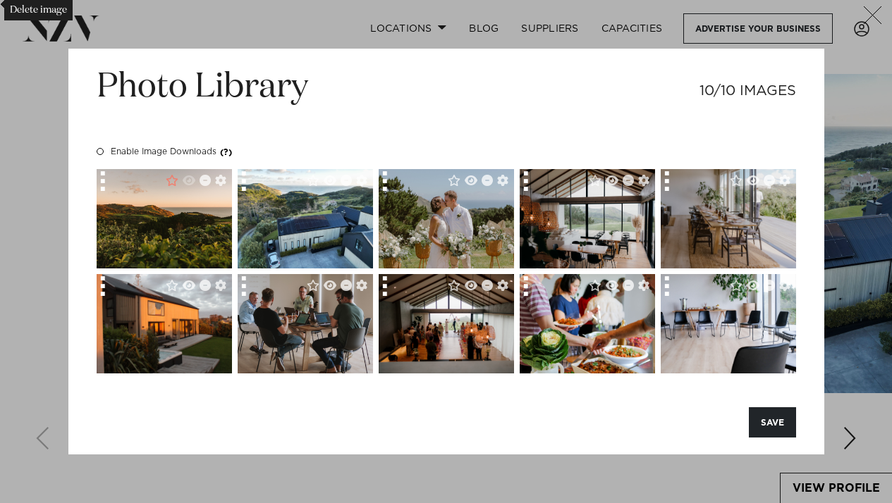
drag, startPoint x: 667, startPoint y: 180, endPoint x: 662, endPoint y: 199, distance: 19.2
click at [662, 199] on div at bounding box center [670, 184] width 20 height 30
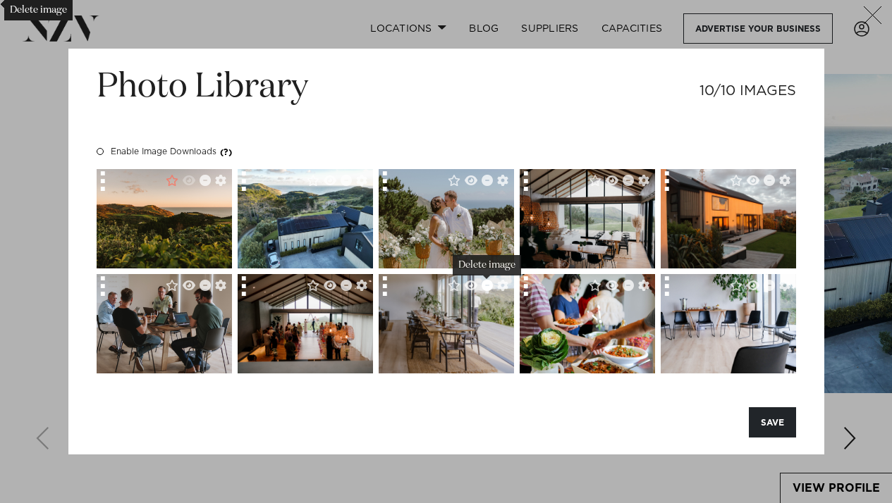
click at [486, 288] on icon "Delete image" at bounding box center [486, 285] width 11 height 11
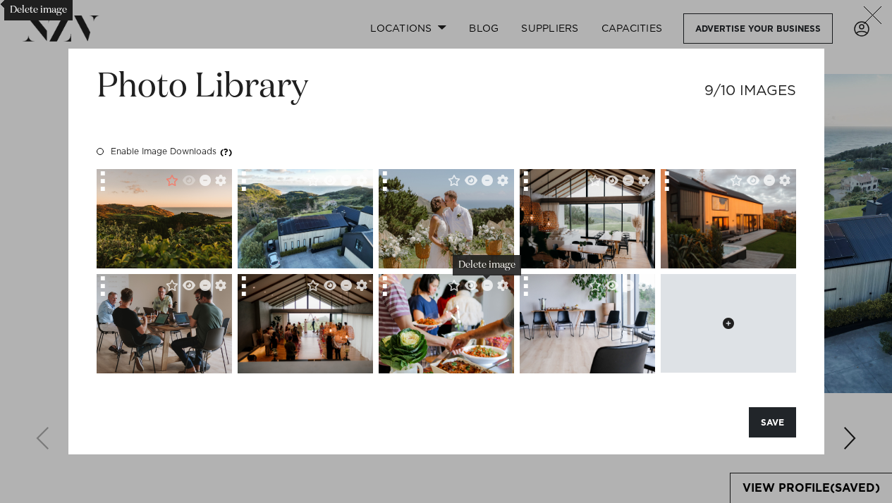
click at [694, 293] on button at bounding box center [727, 323] width 135 height 99
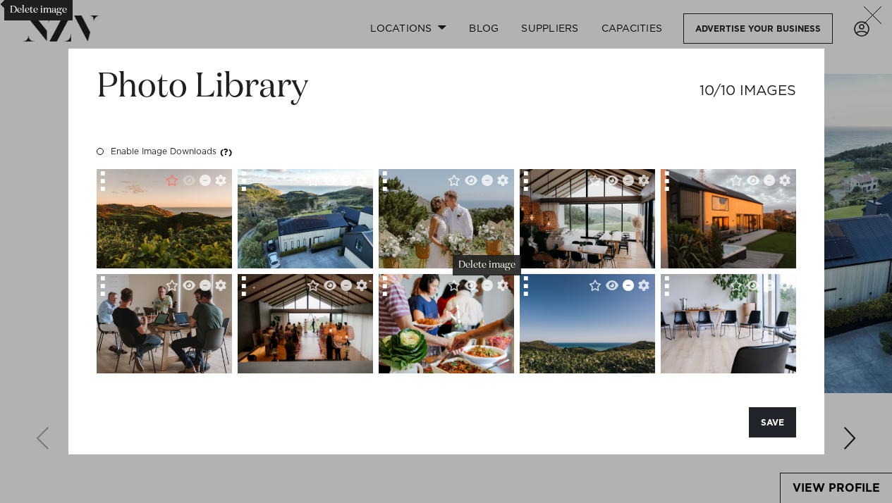
click at [627, 284] on icon "button" at bounding box center [627, 285] width 11 height 11
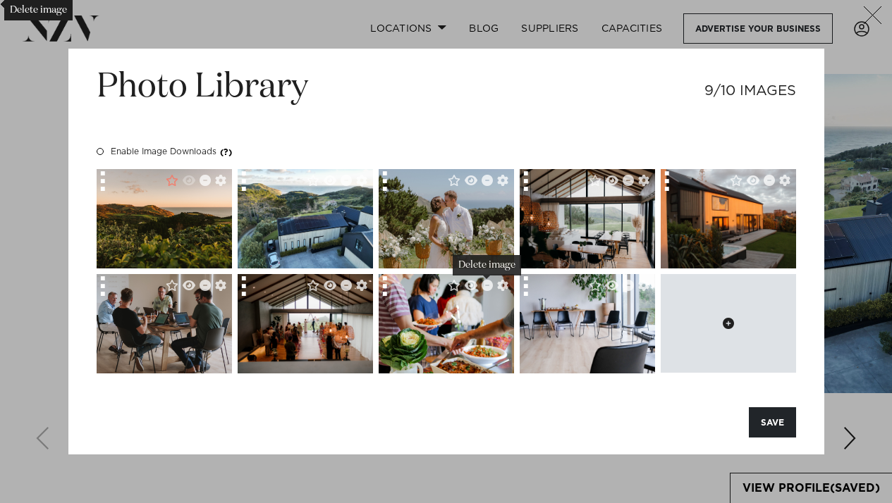
click at [724, 309] on button at bounding box center [727, 323] width 135 height 99
click at [717, 328] on button at bounding box center [727, 323] width 135 height 99
type input "**********"
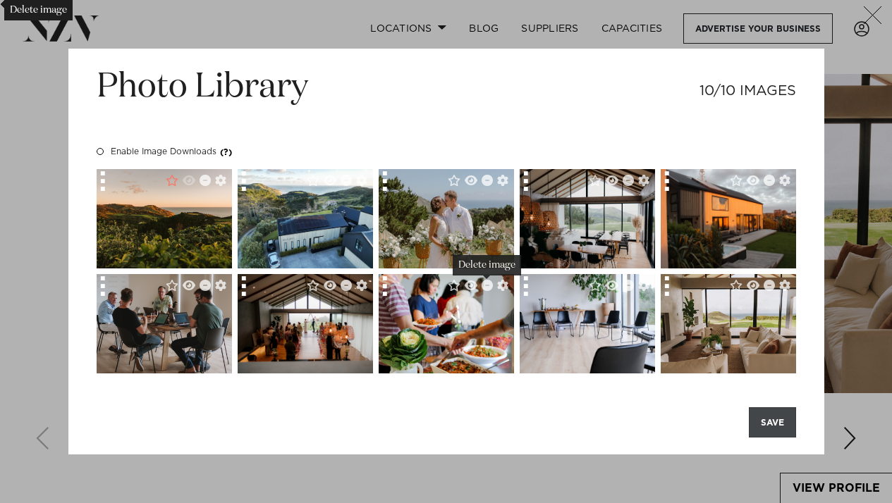
click at [774, 423] on button "SAVE" at bounding box center [772, 422] width 47 height 30
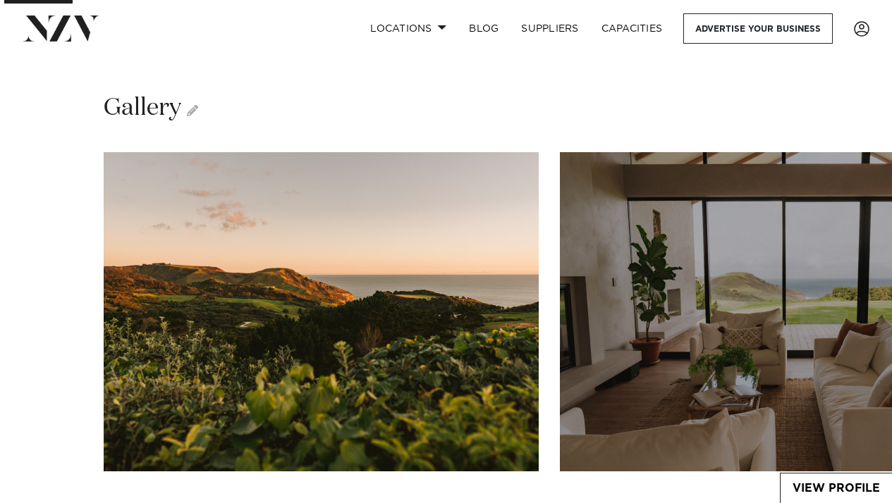
scroll to position [1940, 0]
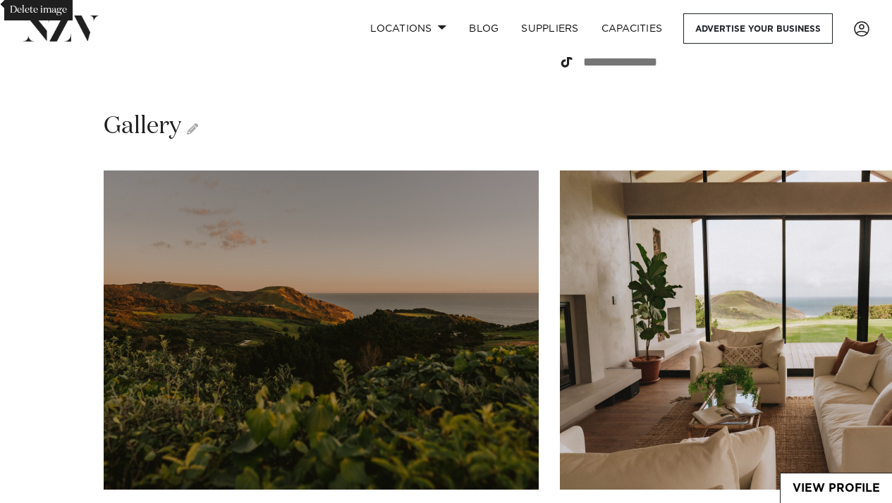
click at [490, 321] on img "1 / 10" at bounding box center [321, 330] width 435 height 319
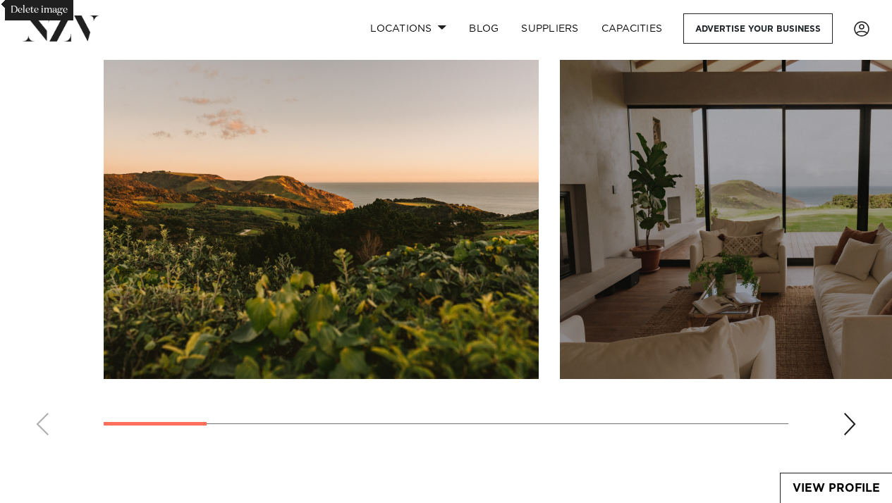
scroll to position [2051, 0]
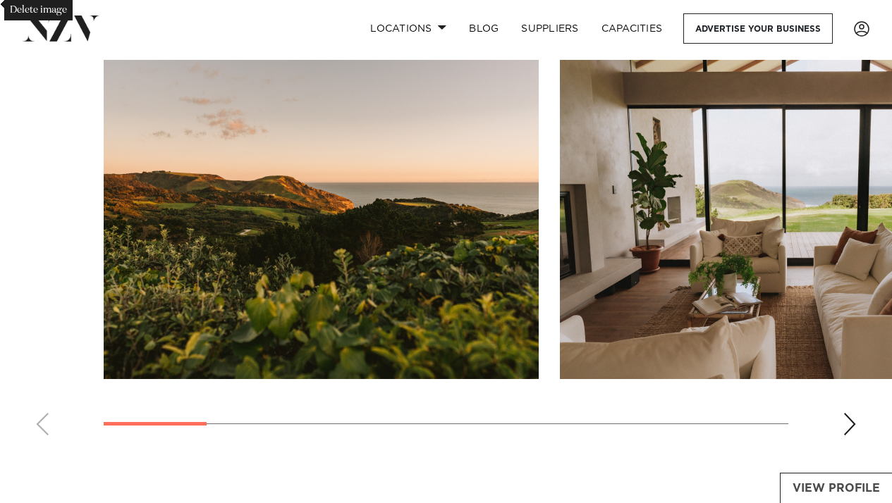
click at [836, 492] on link "View Profile" at bounding box center [835, 489] width 111 height 30
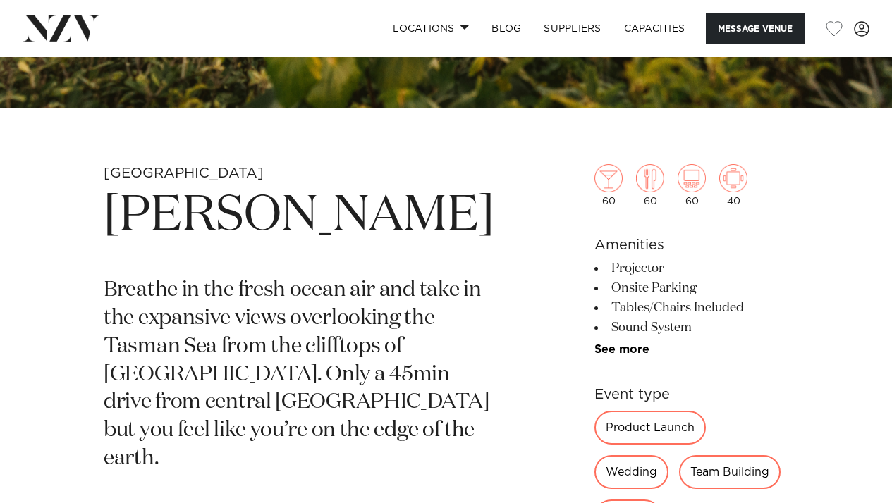
scroll to position [377, 0]
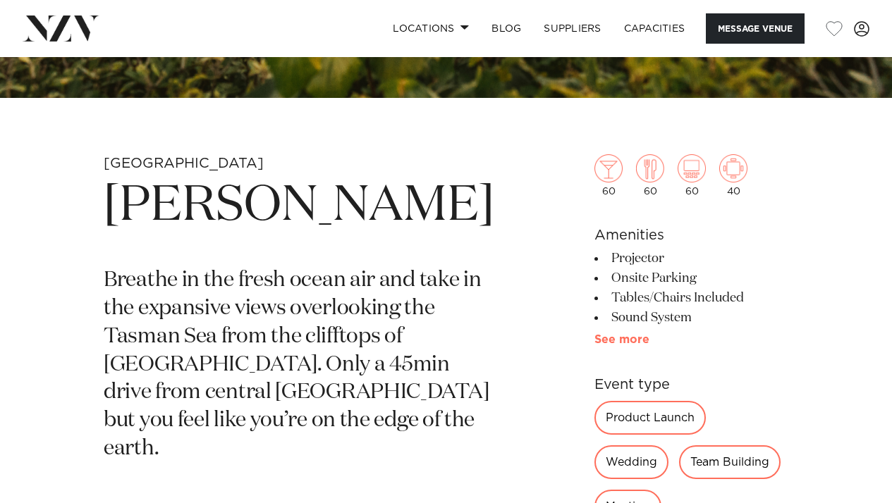
click at [594, 339] on link "See more" at bounding box center [649, 339] width 110 height 11
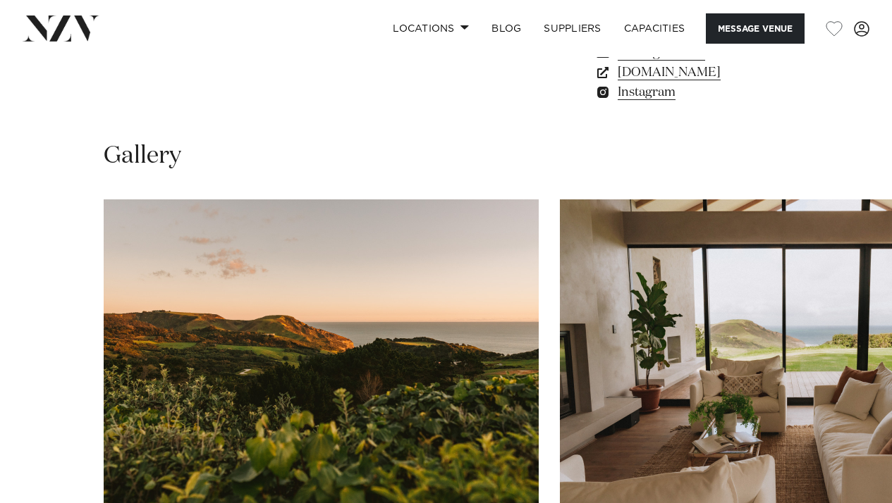
scroll to position [1431, 0]
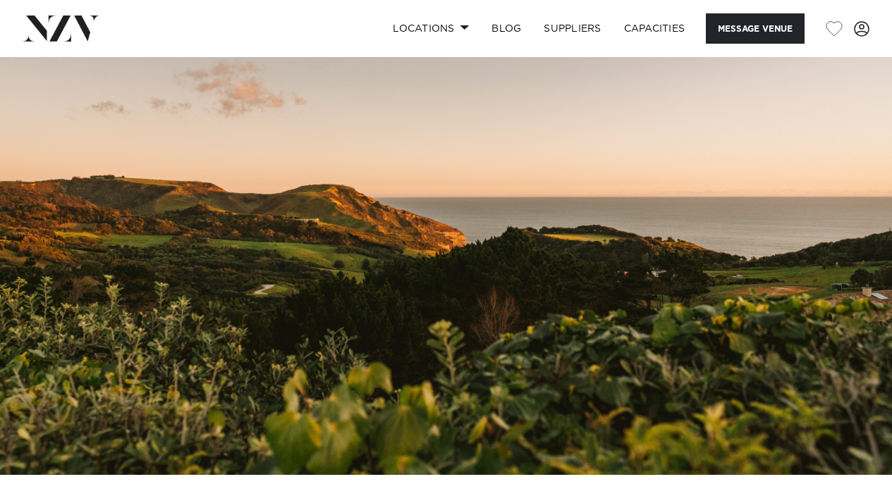
scroll to position [0, 0]
